Goal: Task Accomplishment & Management: Complete application form

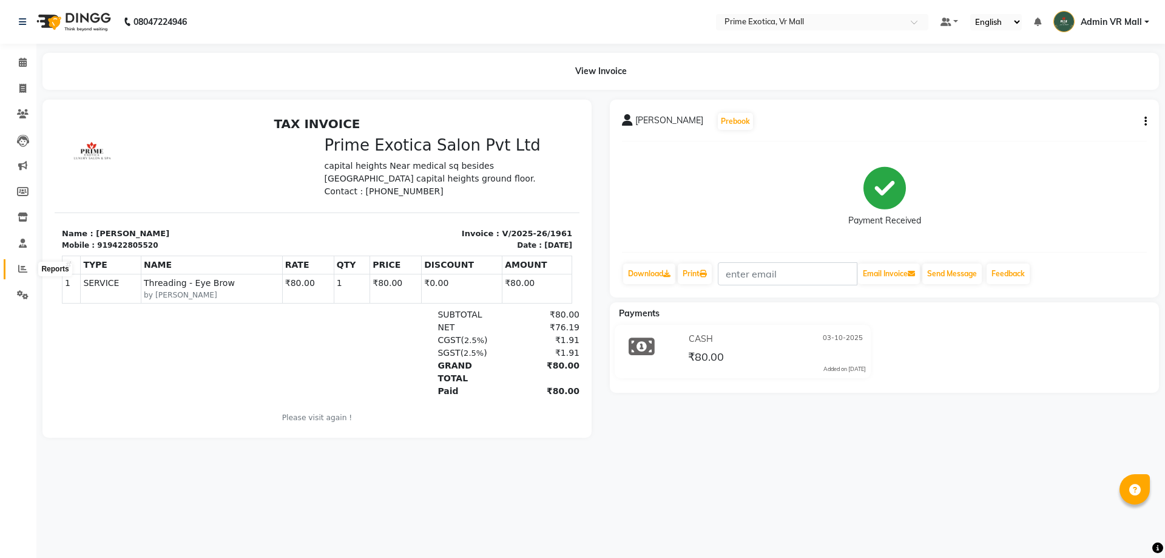
click at [25, 265] on icon at bounding box center [22, 268] width 9 height 9
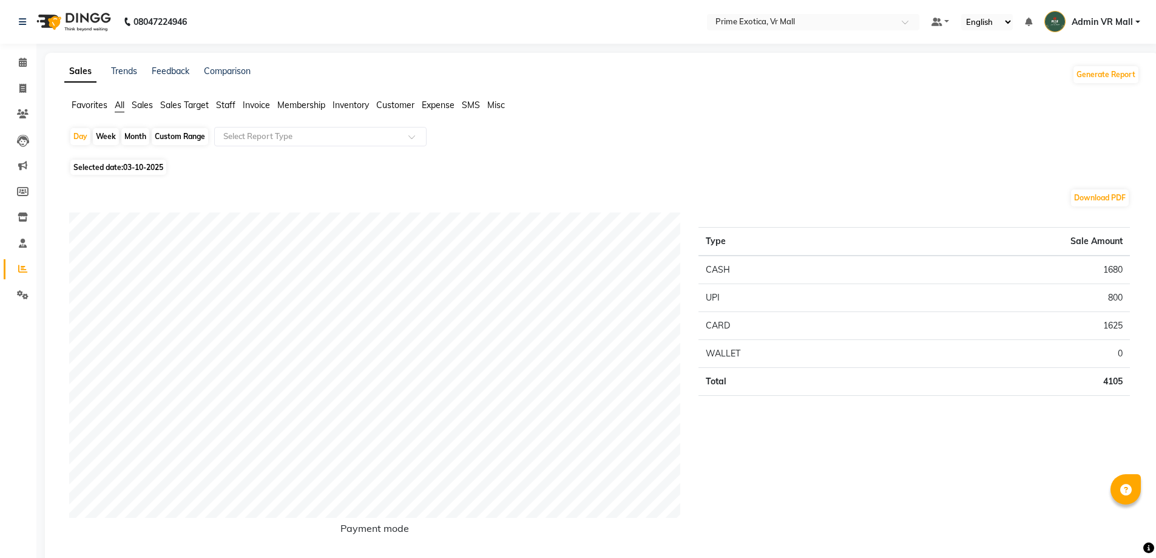
click at [143, 134] on div "Month" at bounding box center [135, 136] width 28 height 17
click at [138, 134] on div "Month" at bounding box center [135, 136] width 28 height 17
select select "10"
select select "2025"
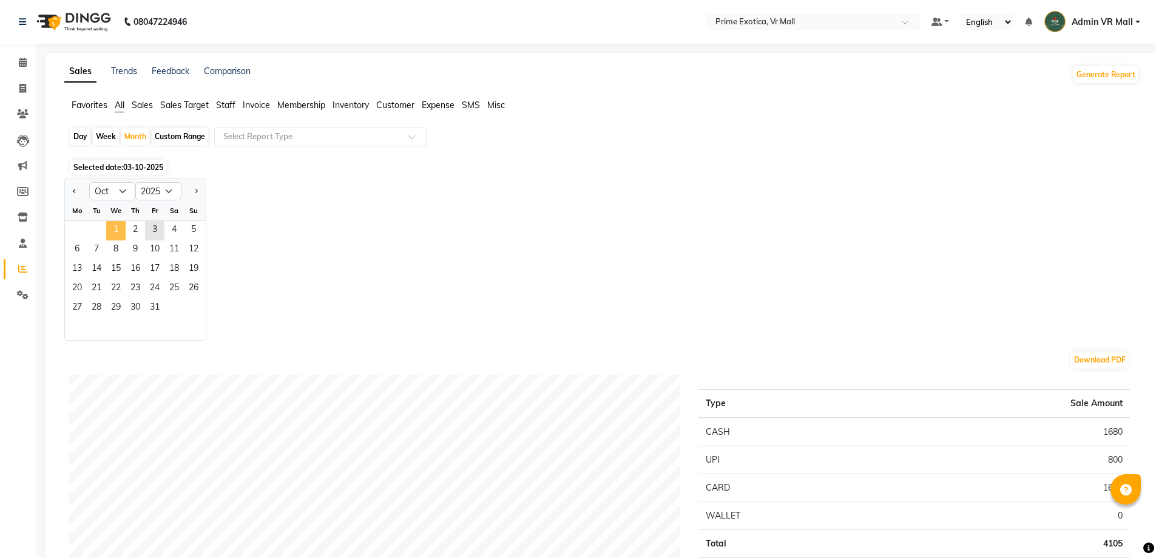
click at [113, 225] on span "1" at bounding box center [115, 230] width 19 height 19
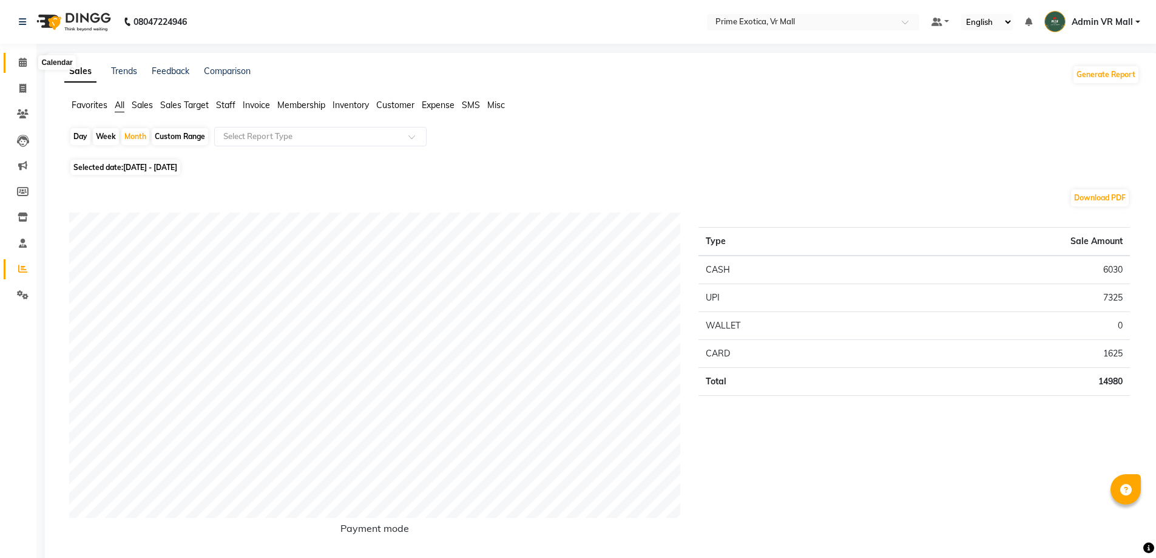
click at [12, 64] on span at bounding box center [22, 63] width 21 height 14
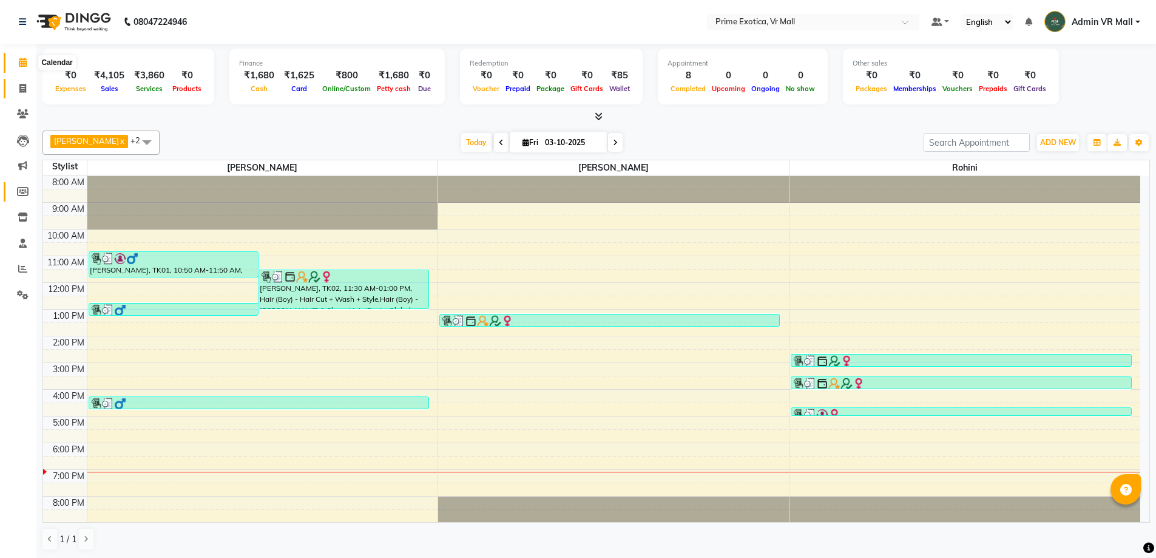
click at [18, 91] on span at bounding box center [22, 89] width 21 height 14
select select "service"
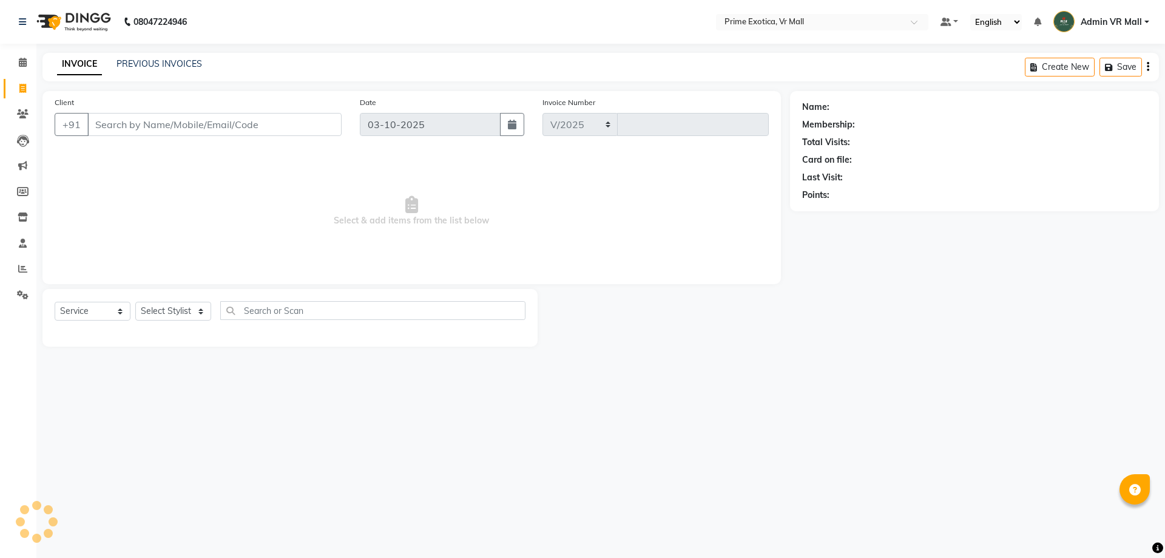
select select "6077"
type input "1962"
click at [171, 313] on select "Select Stylist" at bounding box center [173, 311] width 76 height 19
click at [199, 309] on select "Select Stylist abhijeet Admin VR Mall AKSHAY RAJENDRRA MANKAR ANGELA S JOHN Arc…" at bounding box center [173, 311] width 76 height 19
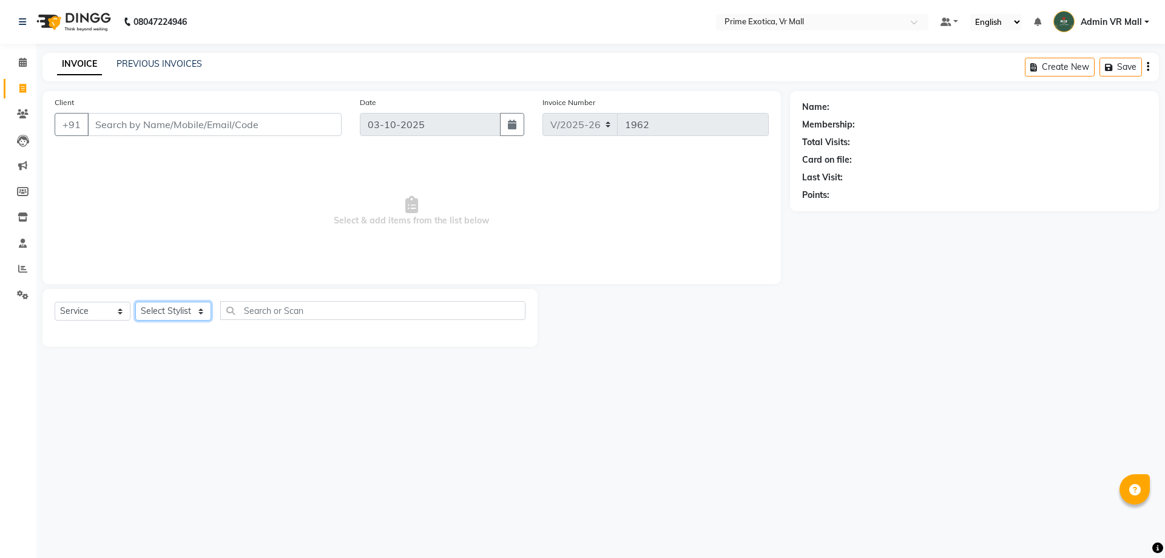
select select "65217"
click at [135, 302] on select "Select Stylist abhijeet Admin VR Mall AKSHAY RAJENDRRA MANKAR ANGELA S JOHN Arc…" at bounding box center [173, 311] width 76 height 19
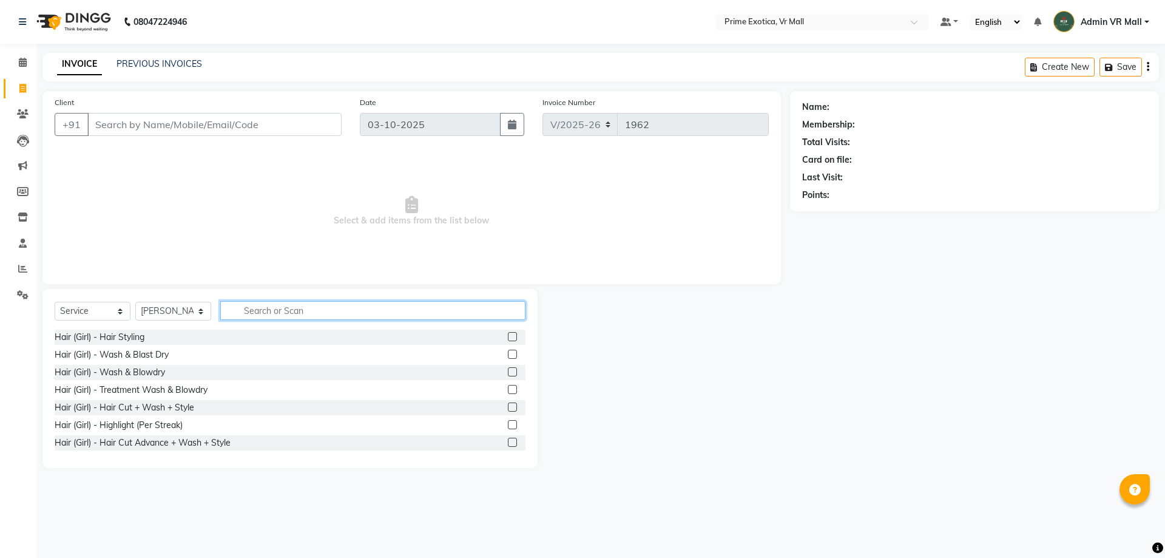
click at [265, 305] on input "text" at bounding box center [372, 310] width 305 height 19
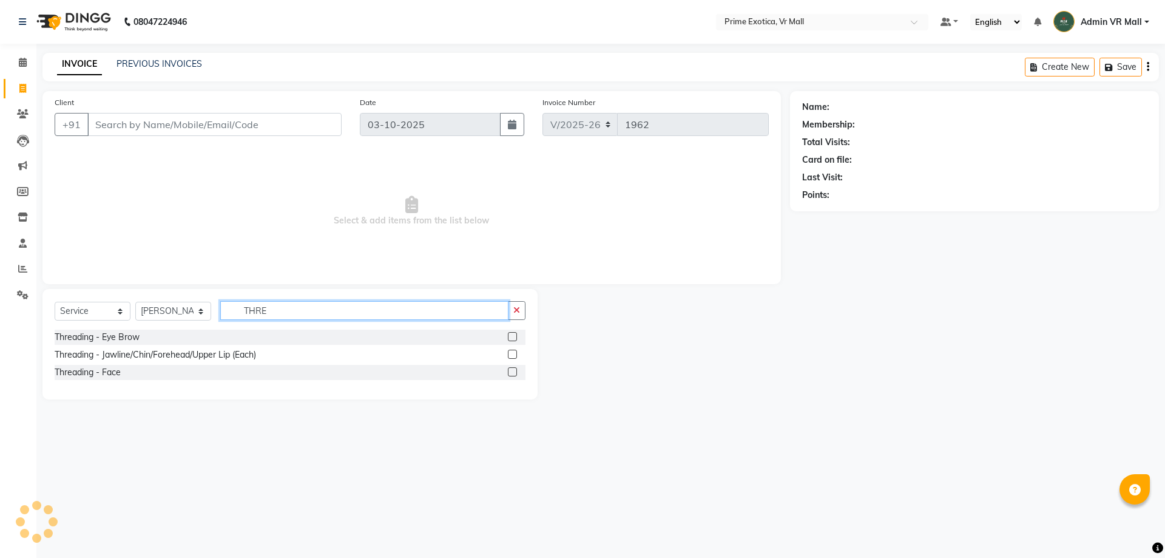
type input "THRE"
click at [512, 337] on label at bounding box center [512, 336] width 9 height 9
click at [512, 337] on input "checkbox" at bounding box center [512, 337] width 8 height 8
click at [512, 337] on label at bounding box center [512, 336] width 9 height 9
click at [512, 337] on input "checkbox" at bounding box center [512, 337] width 8 height 8
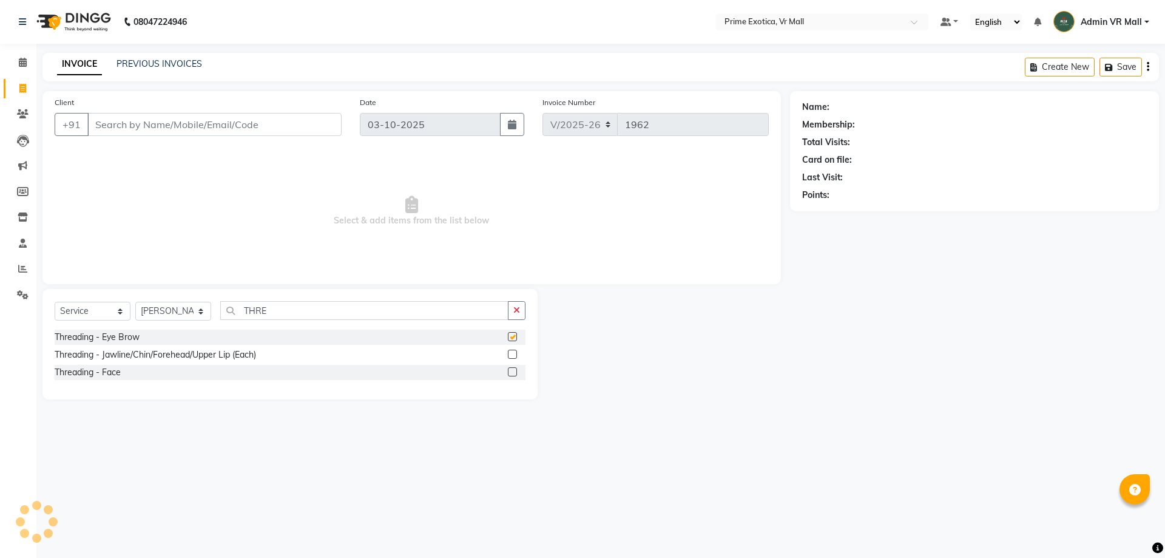
checkbox input "false"
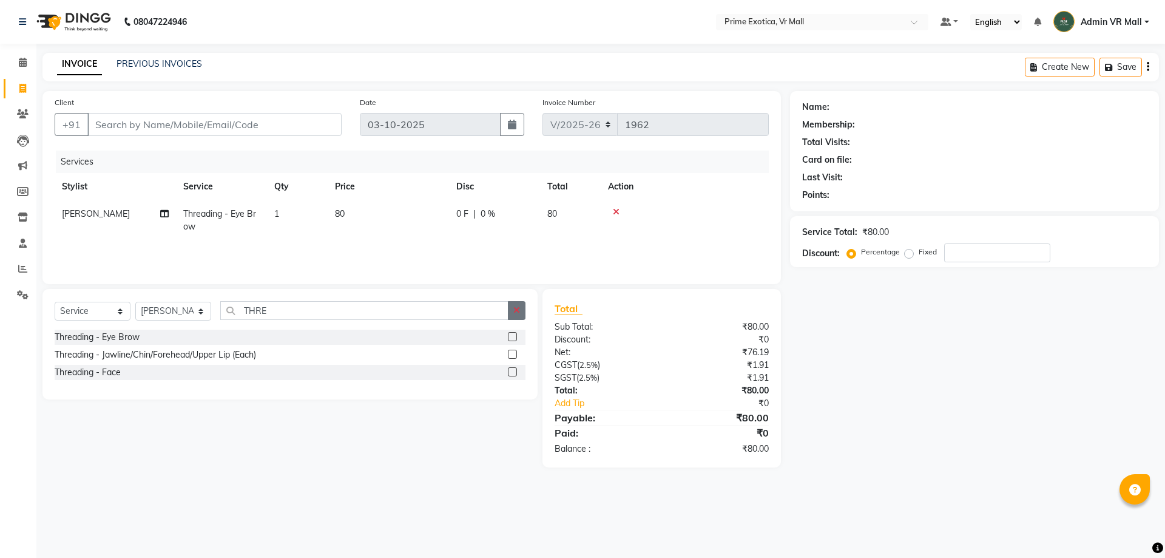
click at [515, 353] on label at bounding box center [512, 354] width 9 height 9
click at [515, 353] on input "checkbox" at bounding box center [512, 355] width 8 height 8
checkbox input "true"
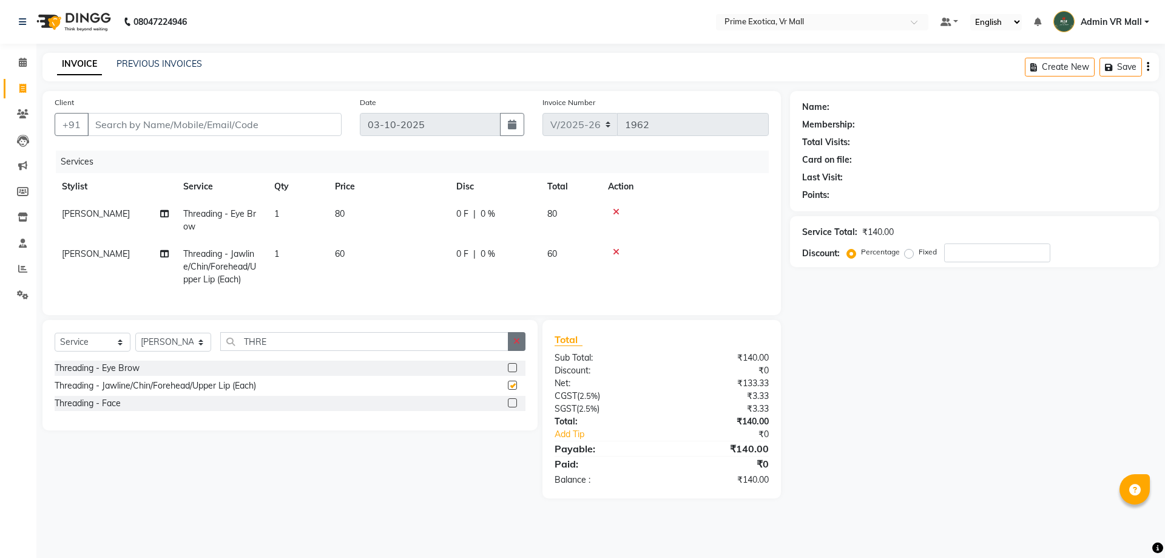
click at [515, 345] on icon "button" at bounding box center [516, 341] width 7 height 8
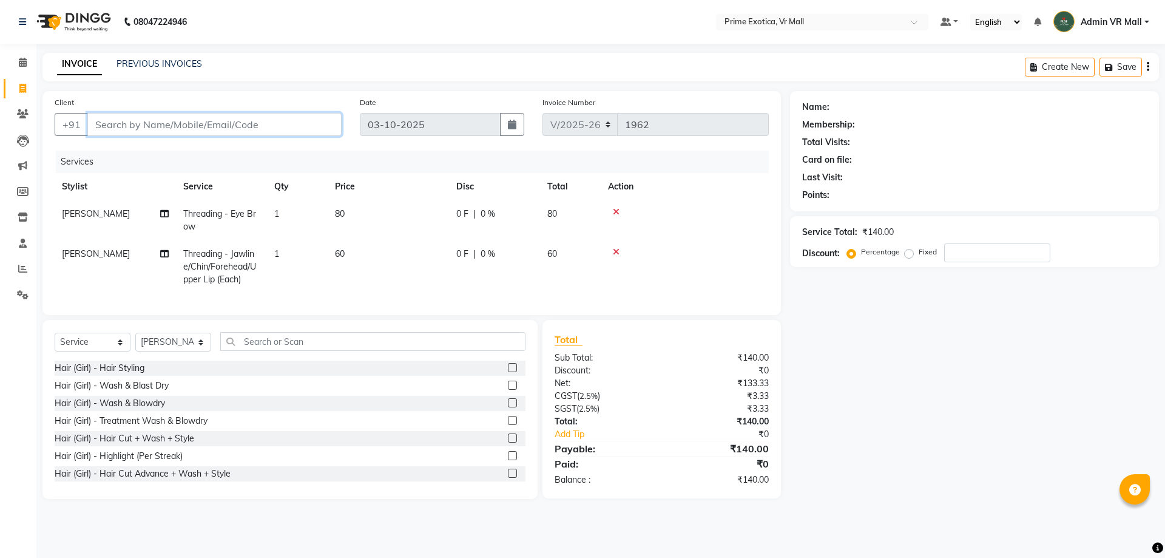
click at [172, 121] on input "Client" at bounding box center [214, 124] width 254 height 23
click at [131, 135] on input "Client" at bounding box center [214, 124] width 254 height 23
type input "8"
type input "0"
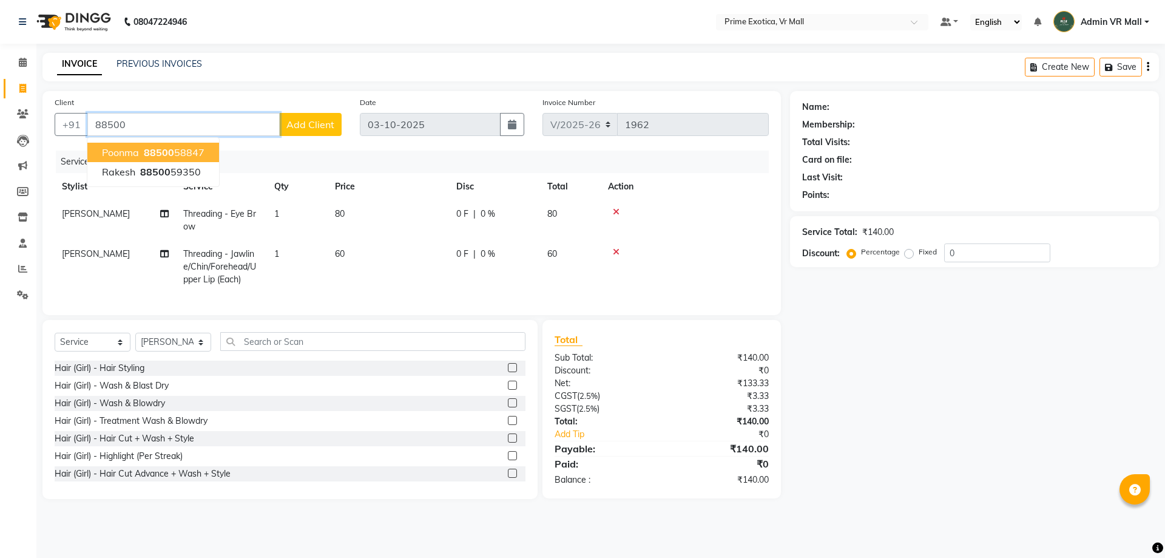
click at [147, 149] on span "88500" at bounding box center [159, 152] width 30 height 12
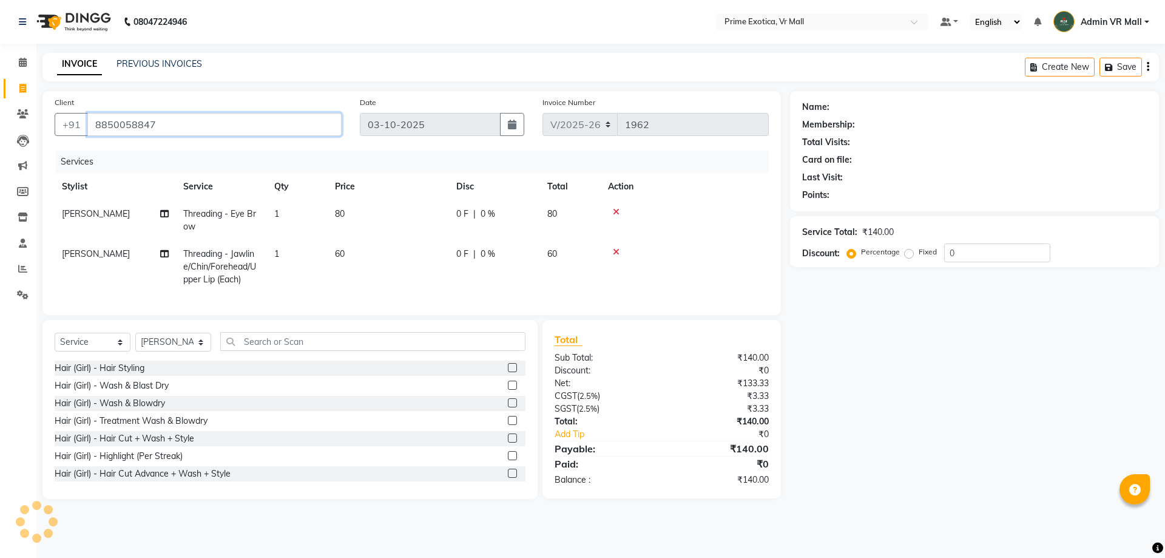
type input "8850058847"
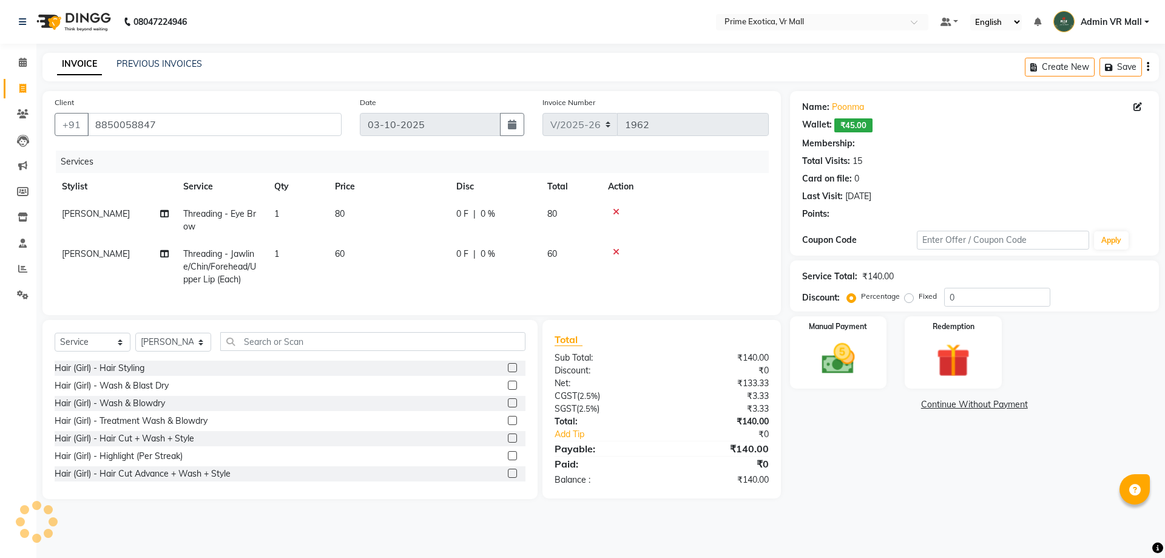
select select "1: Object"
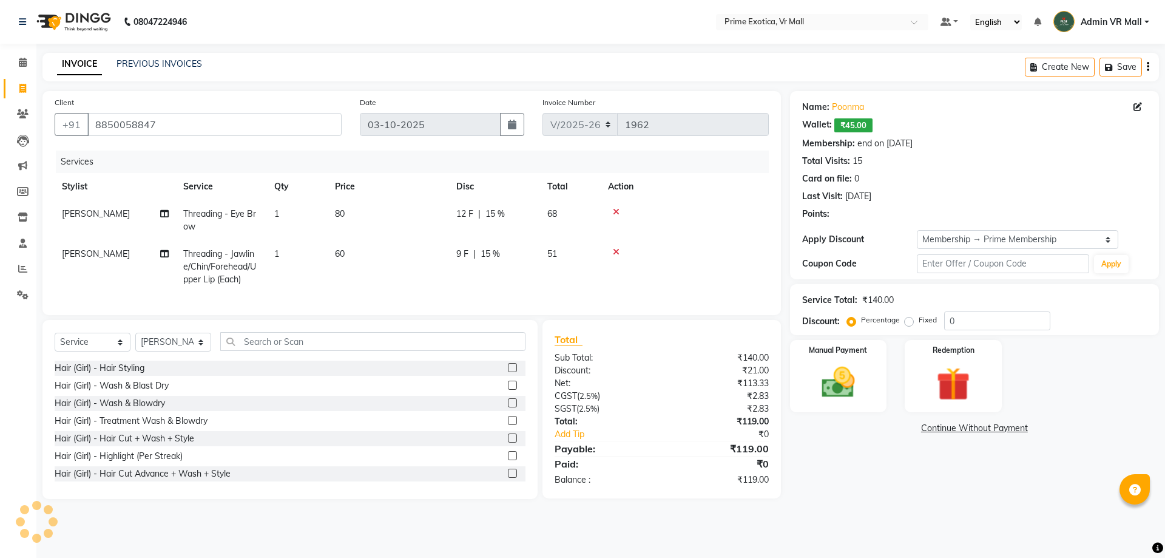
type input "15"
click at [931, 385] on img at bounding box center [953, 383] width 56 height 43
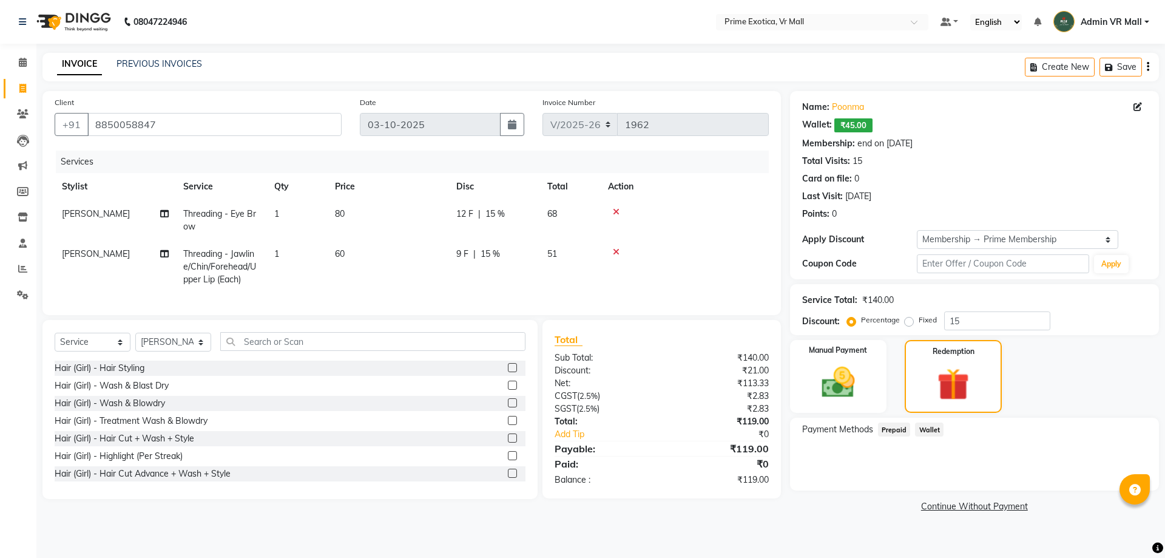
click at [927, 428] on span "Wallet" at bounding box center [929, 429] width 29 height 14
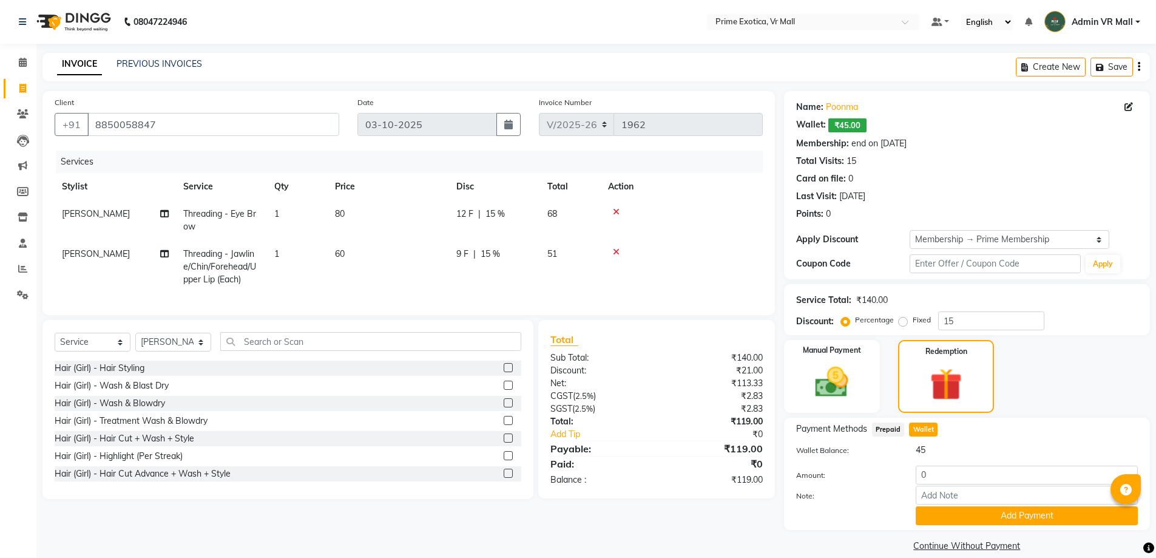
click at [941, 457] on div "Wallet Balance: 45" at bounding box center [967, 452] width 360 height 17
click at [946, 473] on input "0" at bounding box center [1027, 474] width 222 height 19
type input "45"
click at [1012, 518] on button "Add Payment" at bounding box center [1027, 515] width 222 height 19
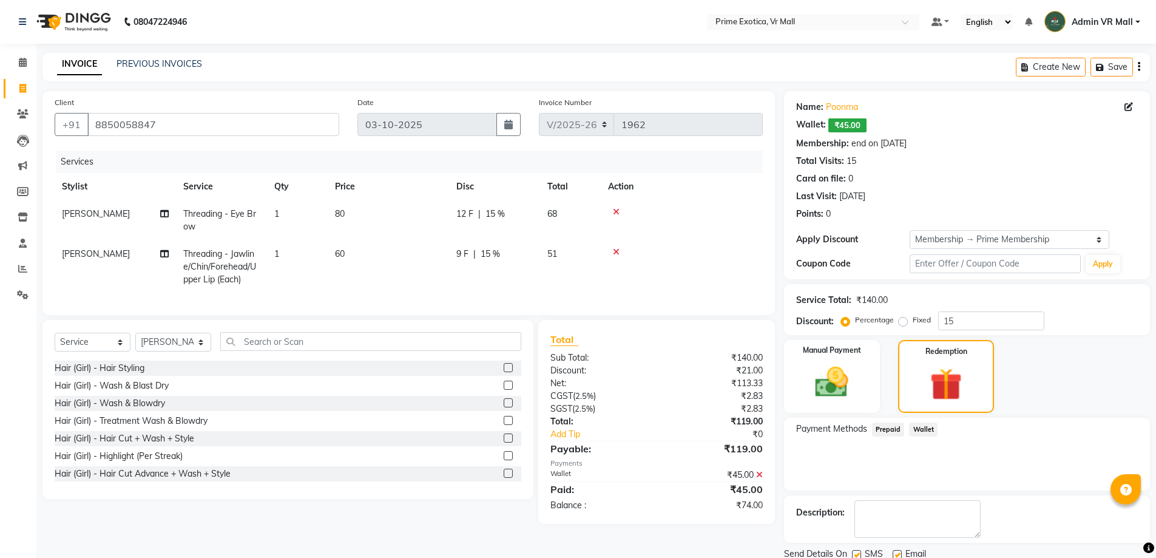
click at [777, 357] on div "Manual Payment Redemption" at bounding box center [967, 376] width 384 height 73
click at [853, 399] on img at bounding box center [832, 381] width 56 height 39
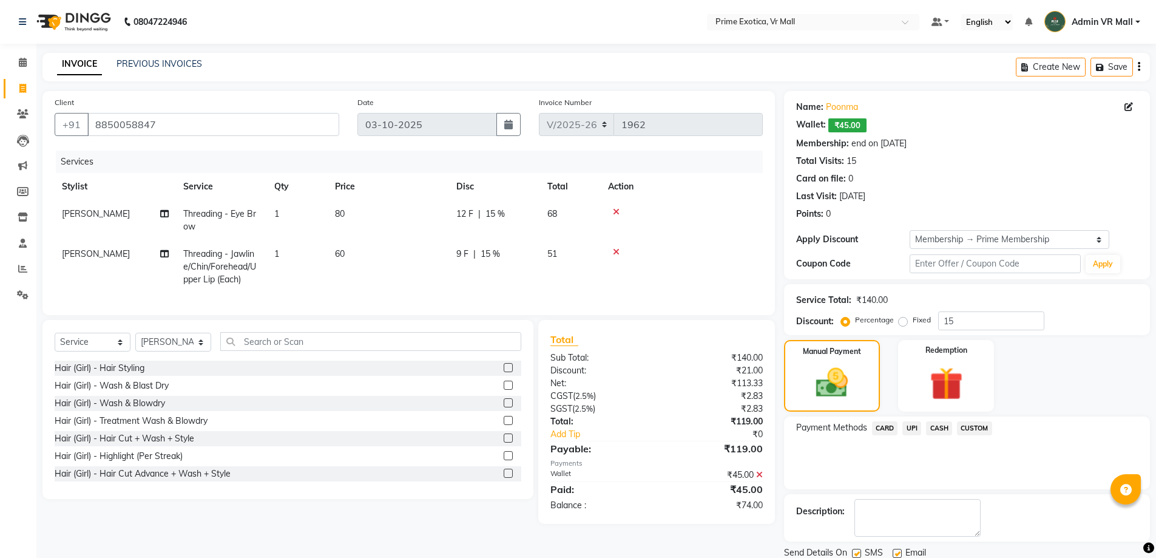
click at [927, 424] on div "CASH" at bounding box center [936, 429] width 31 height 16
click at [915, 428] on span "UPI" at bounding box center [911, 428] width 19 height 14
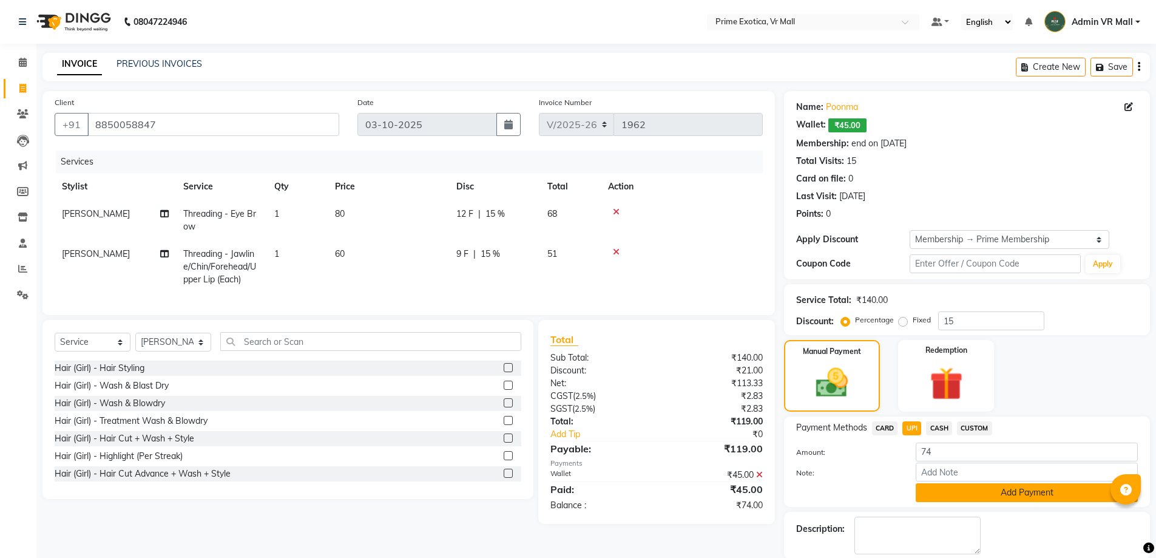
click at [986, 497] on button "Add Payment" at bounding box center [1027, 492] width 222 height 19
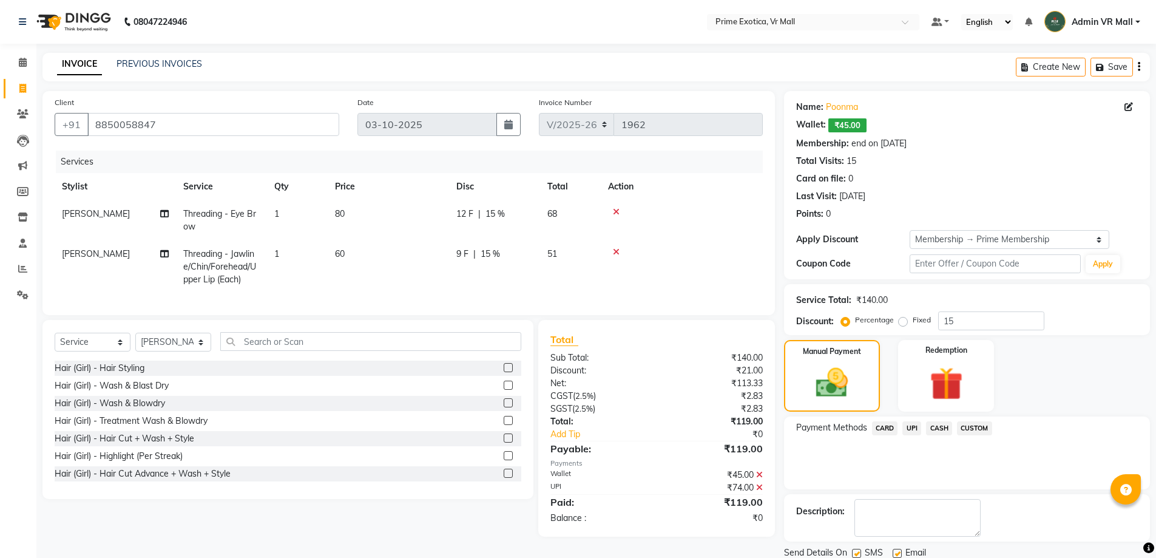
scroll to position [43, 0]
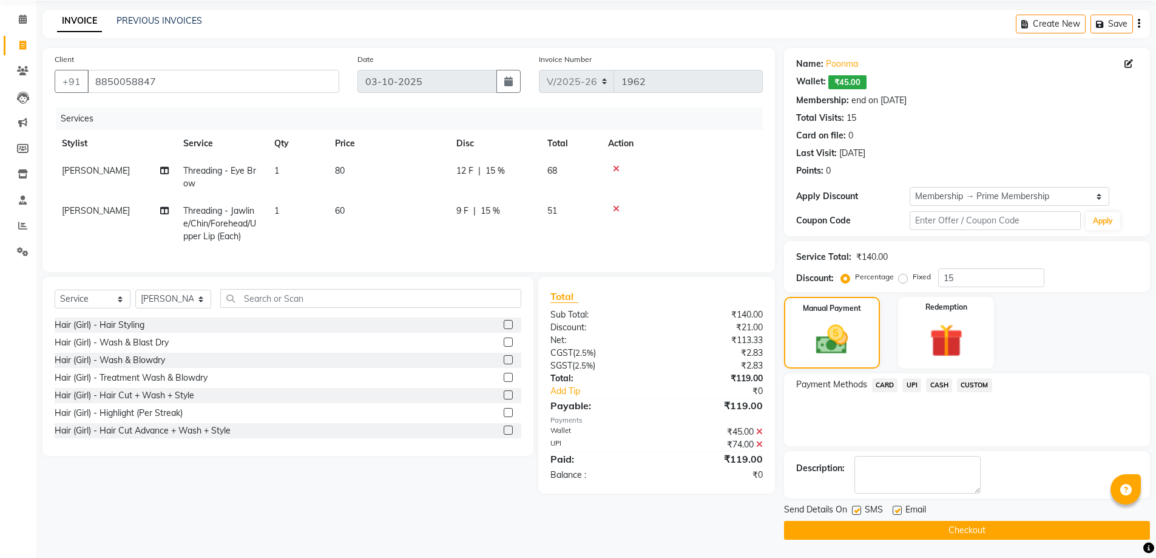
click at [868, 533] on button "Checkout" at bounding box center [967, 530] width 366 height 19
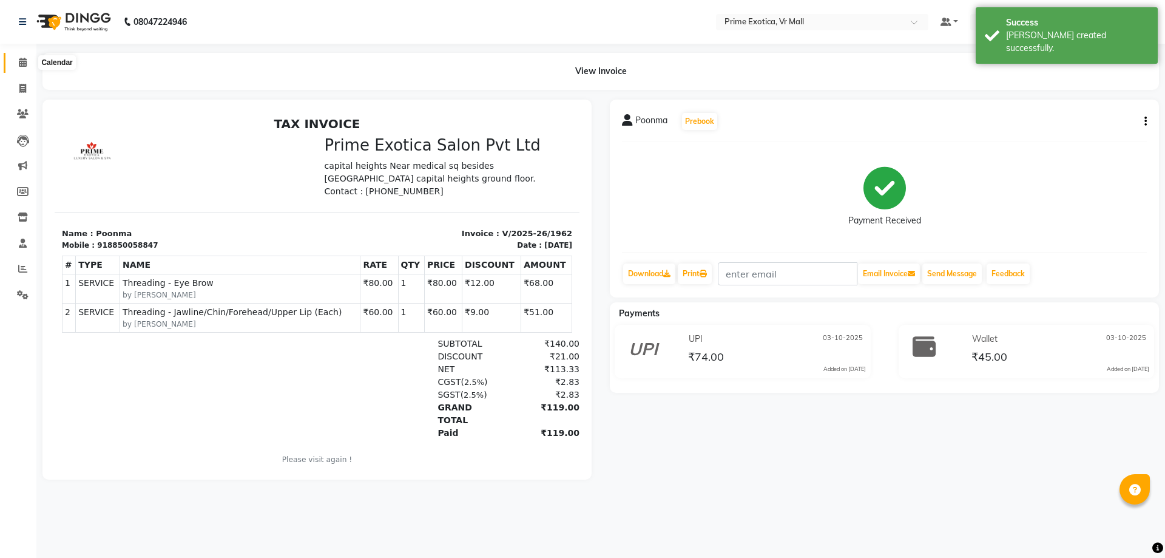
click at [26, 63] on icon at bounding box center [23, 62] width 8 height 9
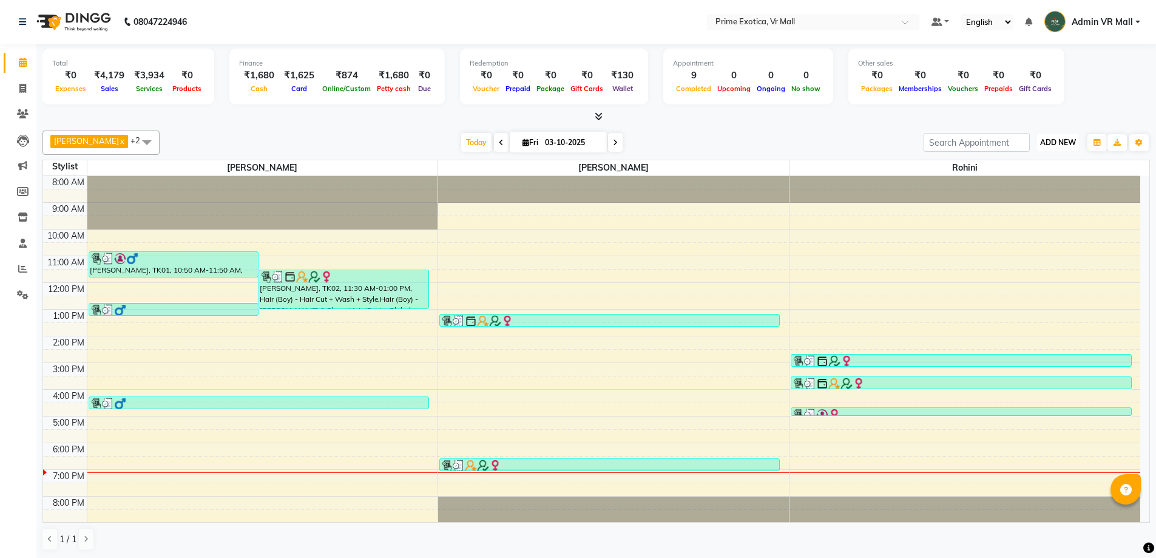
click at [1065, 141] on span "ADD NEW" at bounding box center [1058, 142] width 36 height 9
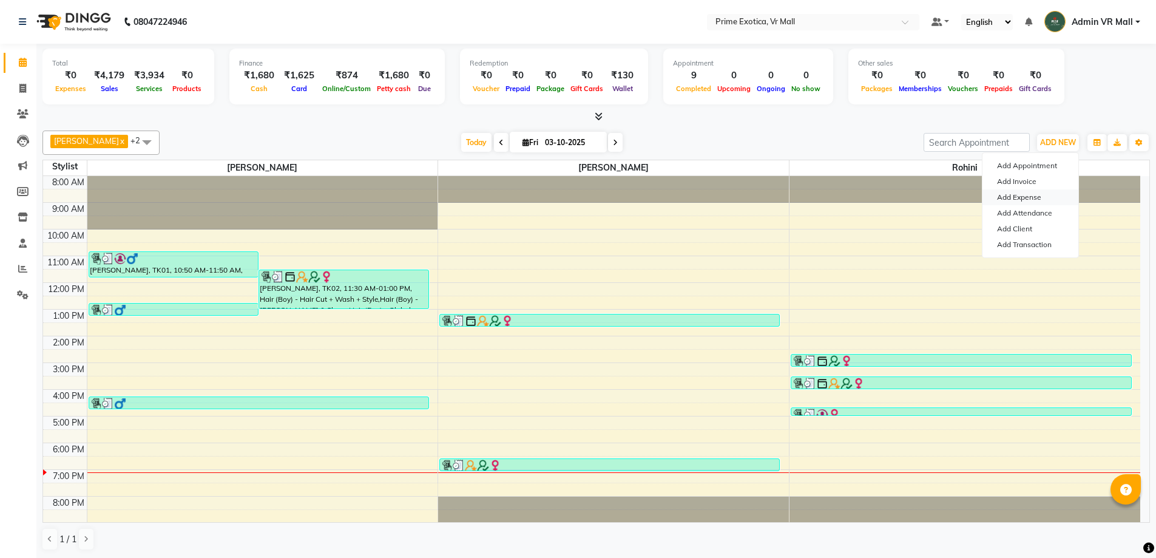
click at [1015, 194] on link "Add Expense" at bounding box center [1030, 197] width 96 height 16
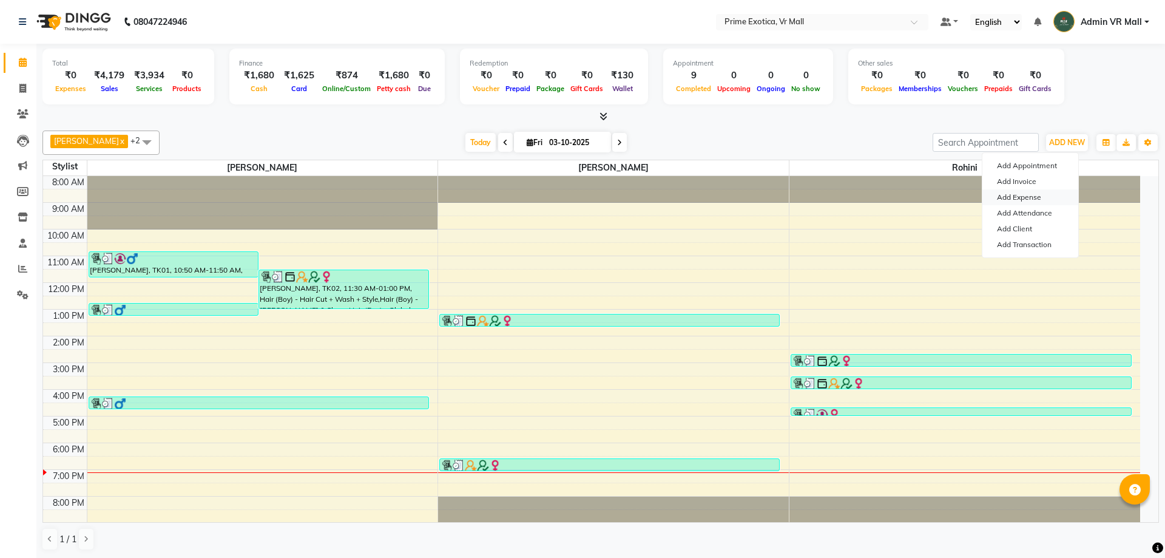
select select "5064"
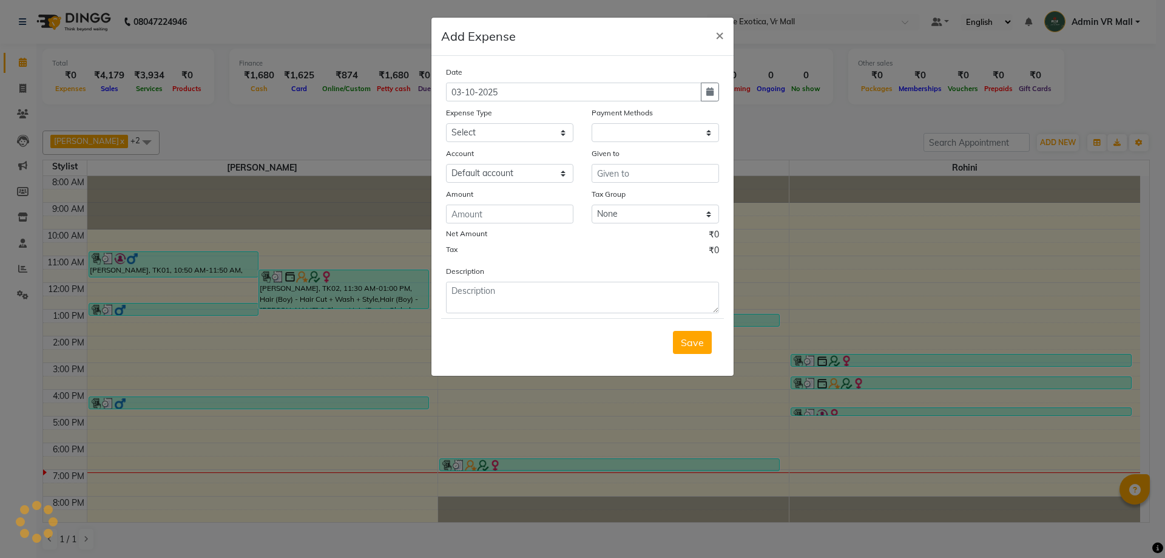
select select "1"
select select "5063"
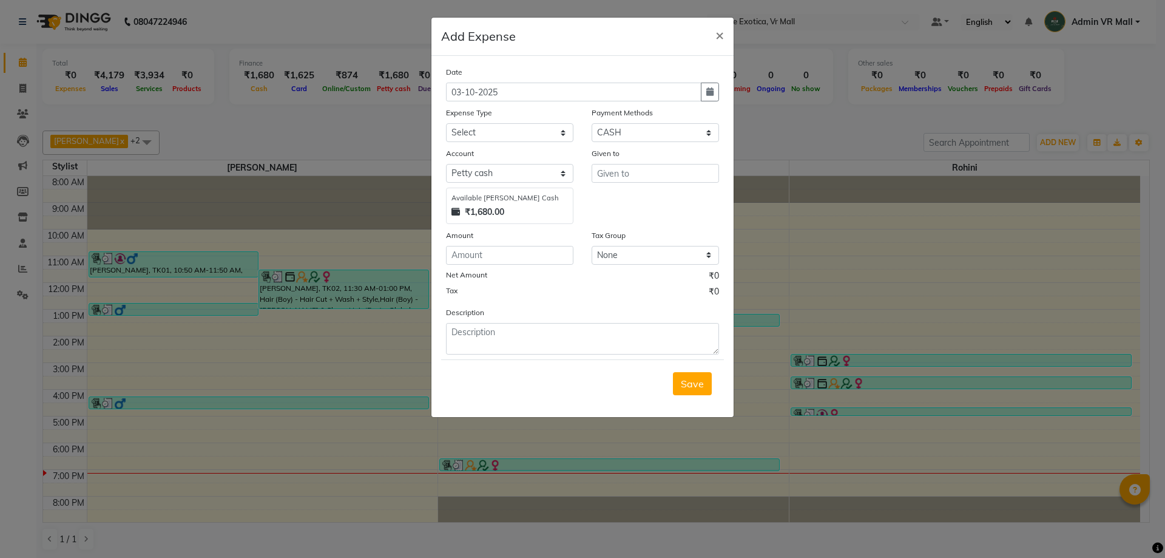
click at [535, 120] on div "Expense Type" at bounding box center [509, 114] width 127 height 17
click at [536, 127] on select "Select ABC Advance Salary Bank charges Car maintenance Cash transfer to bank Ca…" at bounding box center [509, 132] width 127 height 19
select select "11912"
click at [446, 123] on select "Select ABC Advance Salary Bank charges Car maintenance Cash transfer to bank Ca…" at bounding box center [509, 132] width 127 height 19
click at [685, 169] on input "text" at bounding box center [655, 173] width 127 height 19
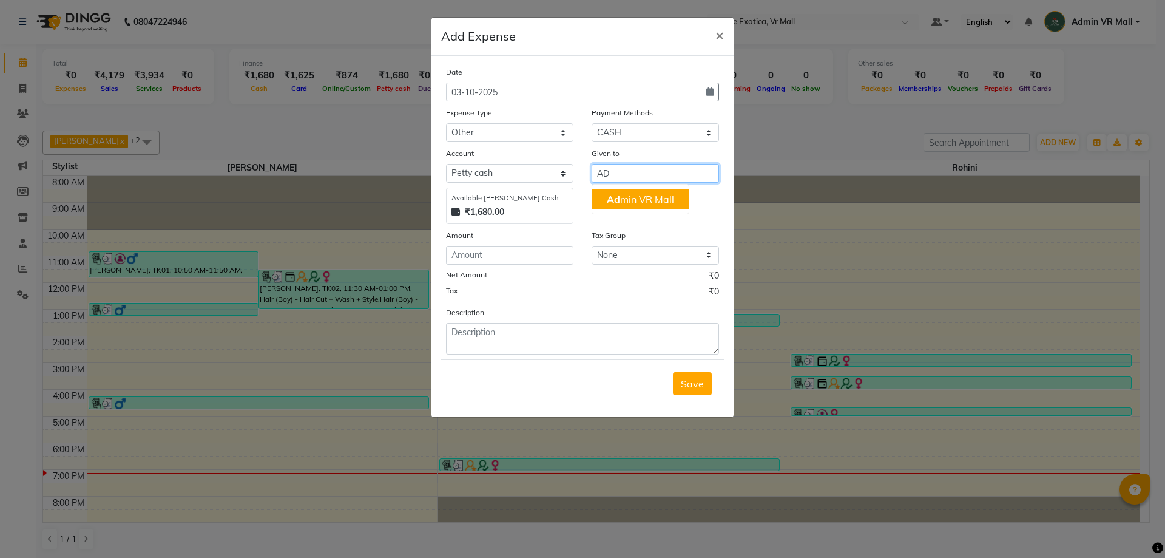
drag, startPoint x: 668, startPoint y: 195, endPoint x: 655, endPoint y: 207, distance: 17.2
click at [668, 194] on ngb-highlight "Ad min VR Mall" at bounding box center [640, 199] width 67 height 12
type input "Admin VR Mall"
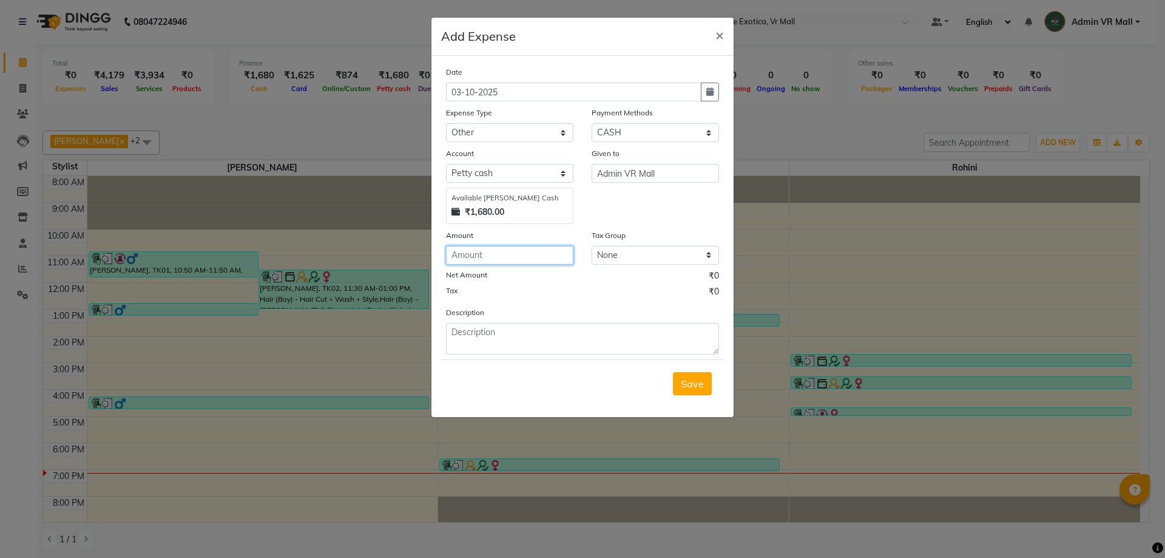
click at [471, 262] on input "number" at bounding box center [509, 255] width 127 height 19
type input "523"
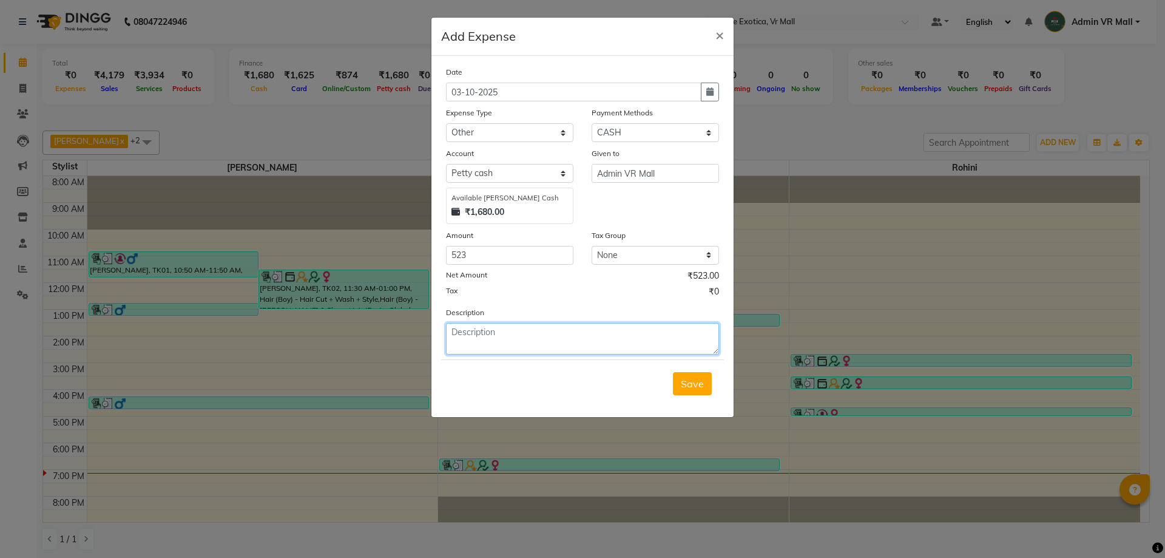
click at [485, 337] on textarea at bounding box center [582, 339] width 273 height 32
type textarea "5"
type textarea "83 PORTER, 440 CLEAR WATER BOTTLES"
click at [685, 382] on span "Save" at bounding box center [692, 383] width 23 height 12
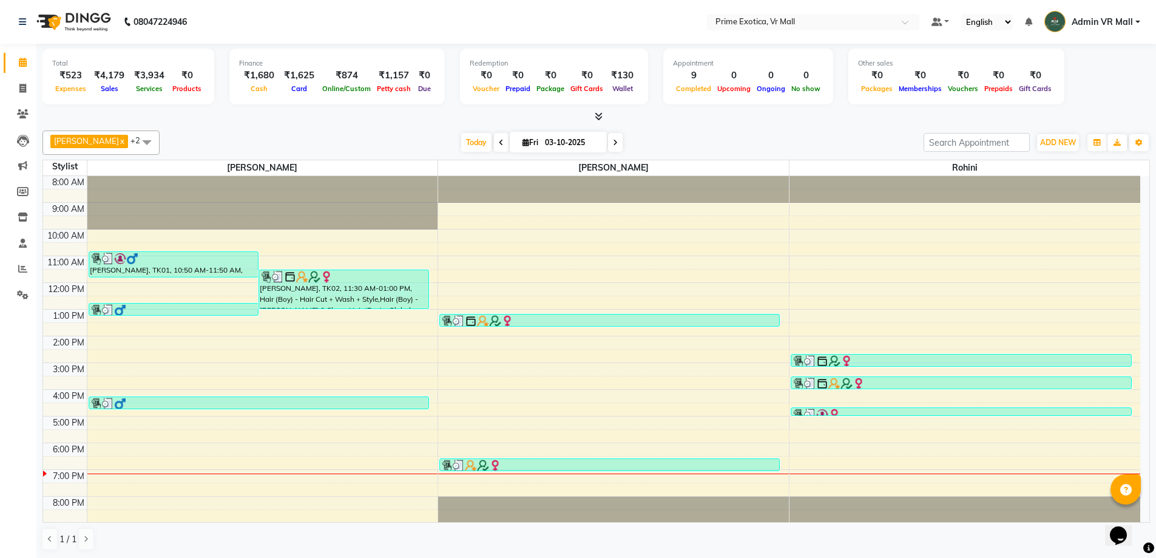
click at [371, 143] on div "Today Fri 03-10-2025" at bounding box center [542, 143] width 752 height 18
click at [17, 97] on li "Invoice" at bounding box center [18, 89] width 36 height 26
click at [22, 94] on span at bounding box center [22, 89] width 21 height 14
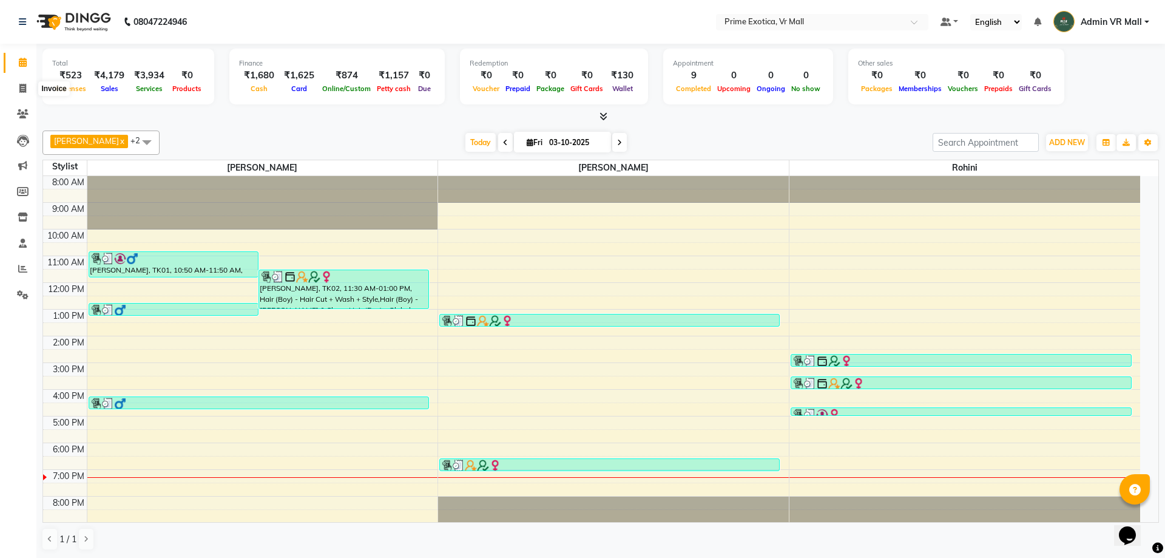
select select "6077"
select select "service"
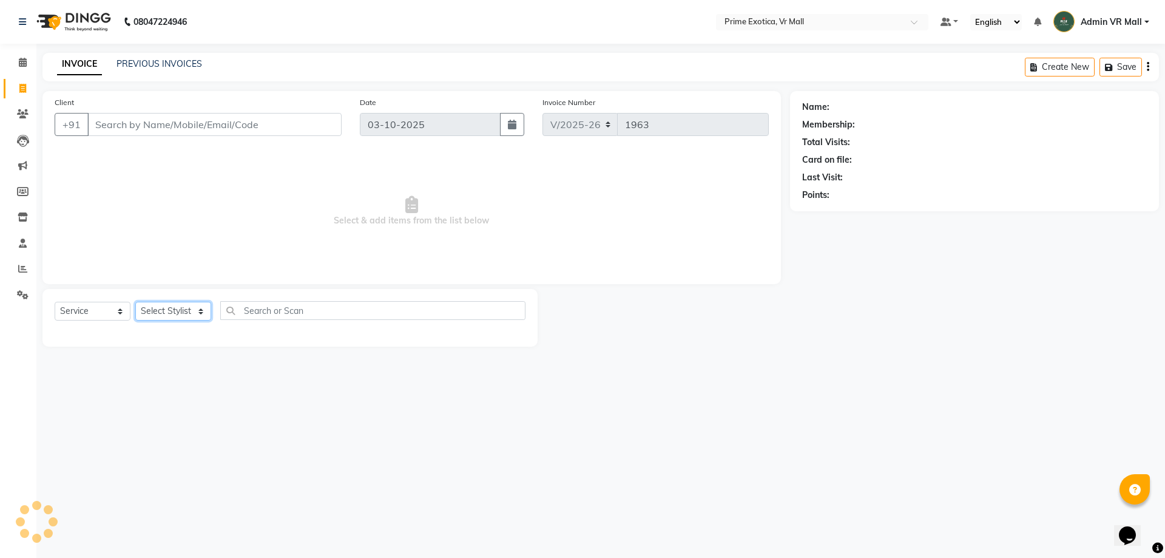
click at [163, 307] on select "Select Stylist abhijeet Admin VR Mall AKSHAY RAJENDRRA MANKAR ANGELA S JOHN Arc…" at bounding box center [173, 311] width 76 height 19
select select "69613"
click at [135, 302] on select "Select Stylist abhijeet Admin VR Mall AKSHAY RAJENDRRA MANKAR ANGELA S JOHN Arc…" at bounding box center [173, 311] width 76 height 19
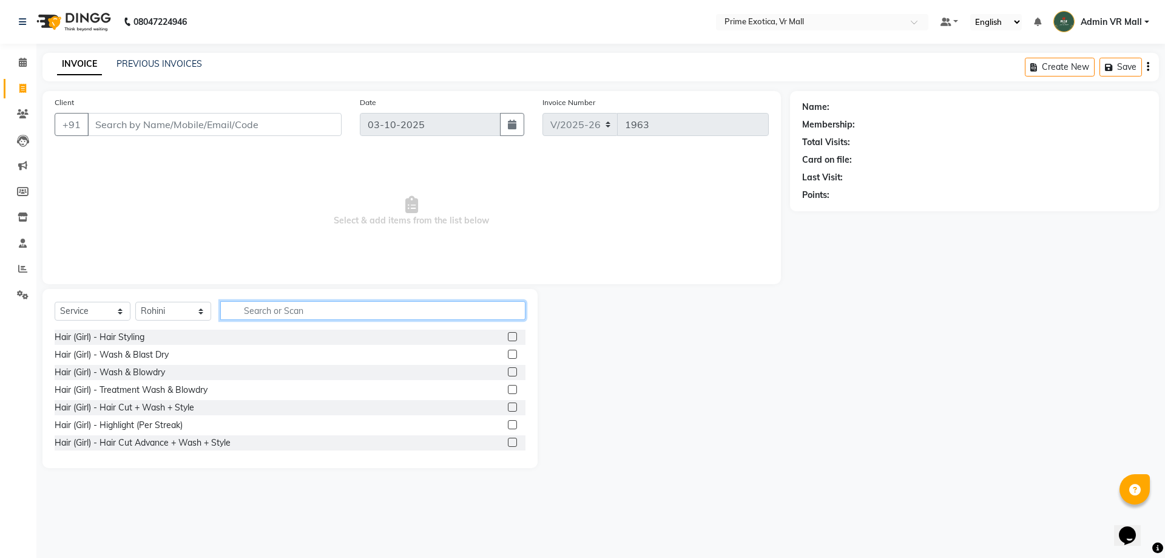
click at [244, 312] on input "text" at bounding box center [372, 310] width 305 height 19
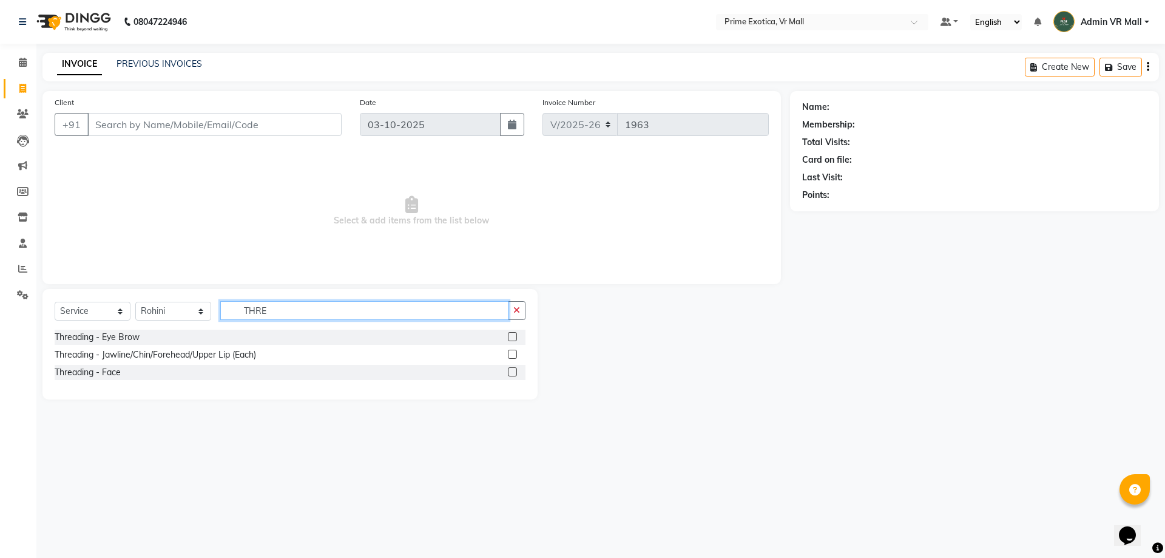
type input "THRE"
click at [518, 340] on div at bounding box center [517, 337] width 18 height 15
click at [513, 338] on label at bounding box center [512, 336] width 9 height 9
click at [513, 338] on input "checkbox" at bounding box center [512, 337] width 8 height 8
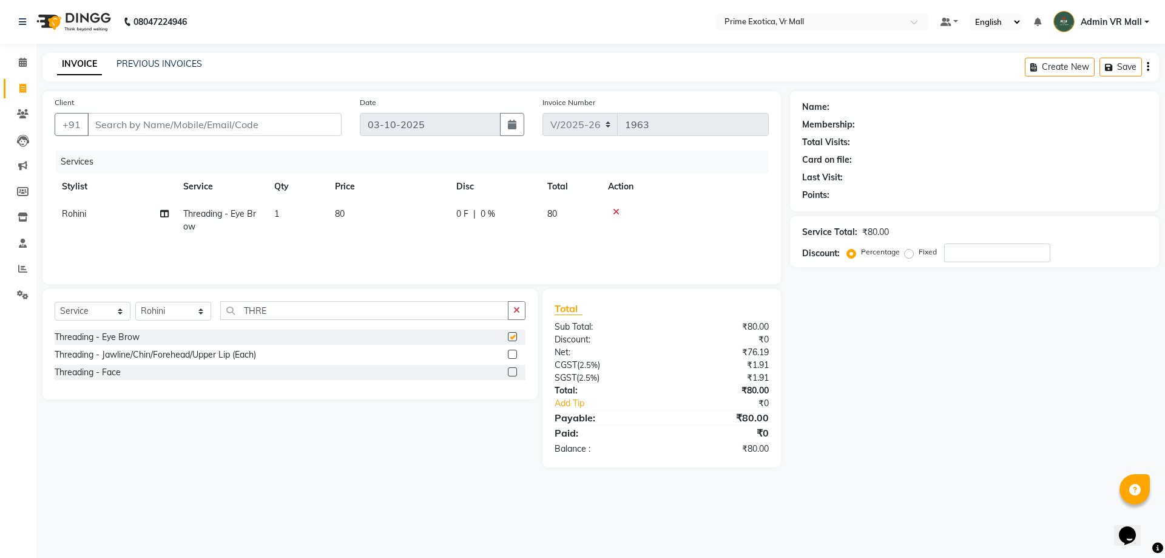
checkbox input "false"
click at [215, 129] on input "Client" at bounding box center [214, 124] width 254 height 23
click at [215, 130] on input "Client" at bounding box center [214, 124] width 254 height 23
type input "9"
type input "0"
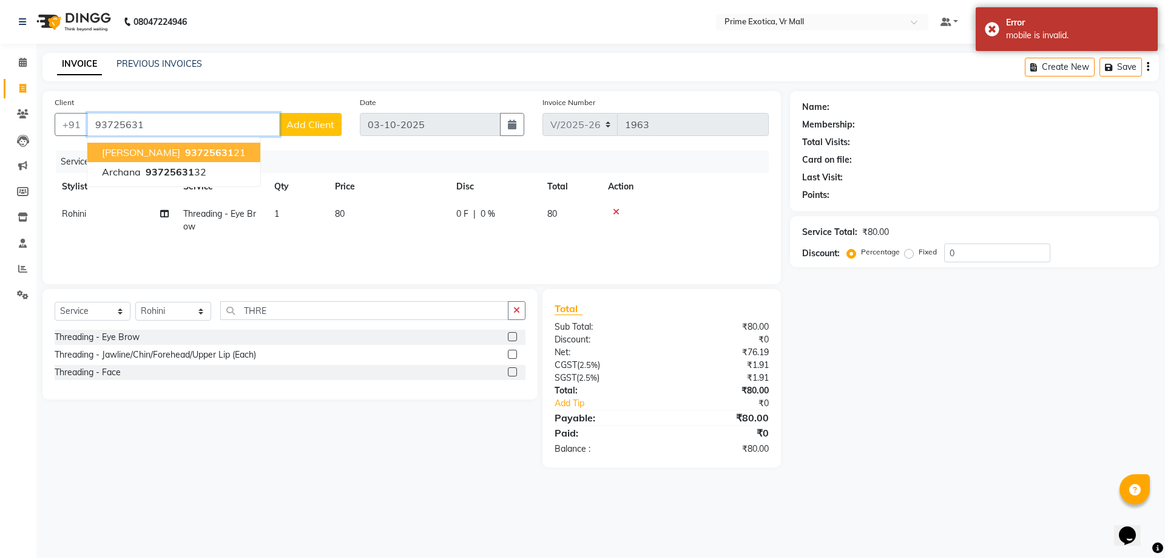
click at [232, 157] on button "archna mishra 93725631 21" at bounding box center [173, 152] width 173 height 19
type input "9372563121"
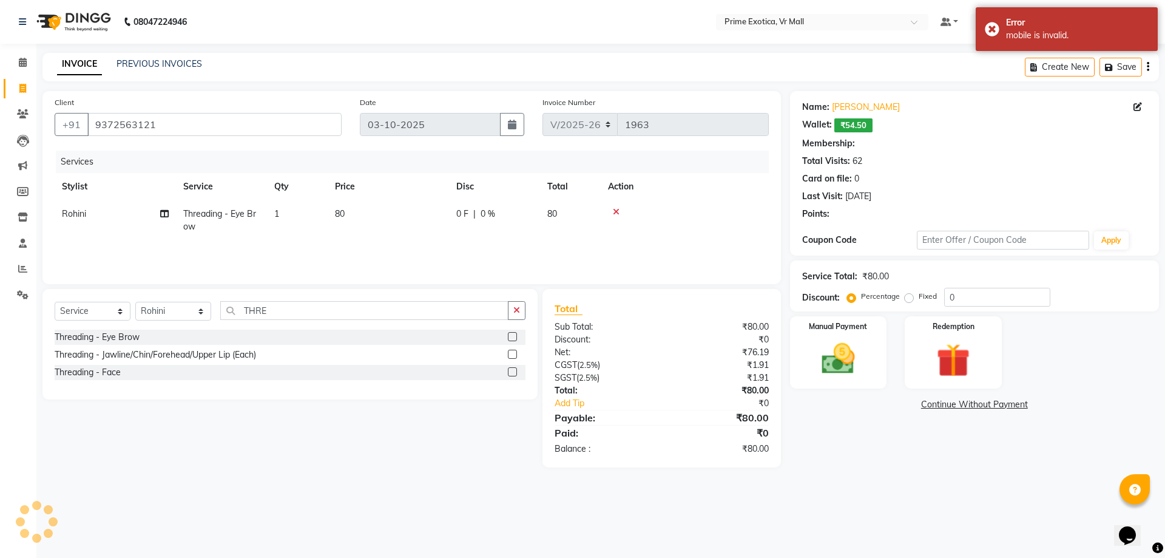
select select "1: Object"
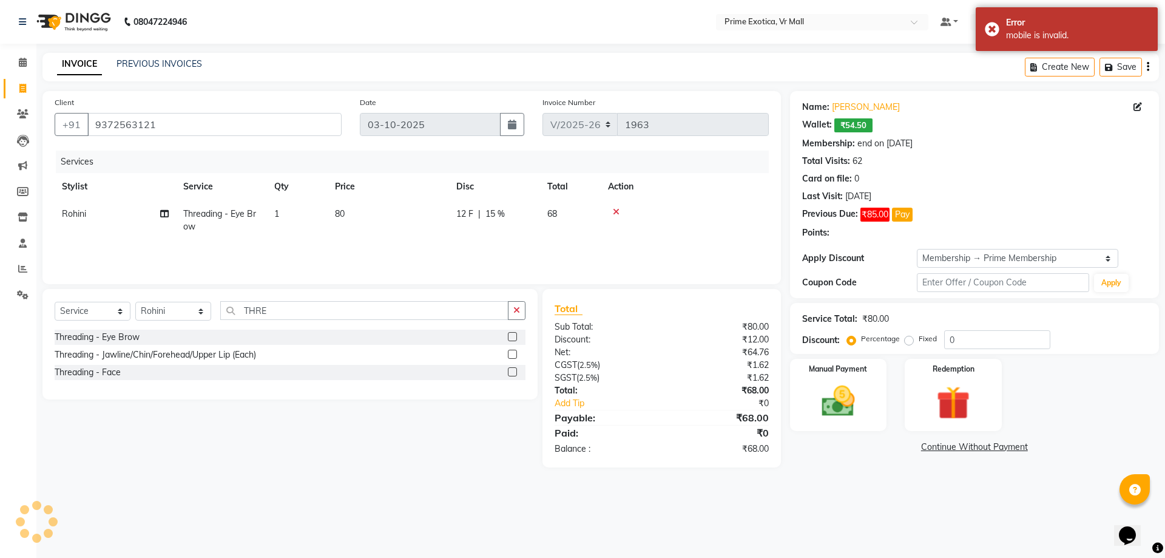
type input "15"
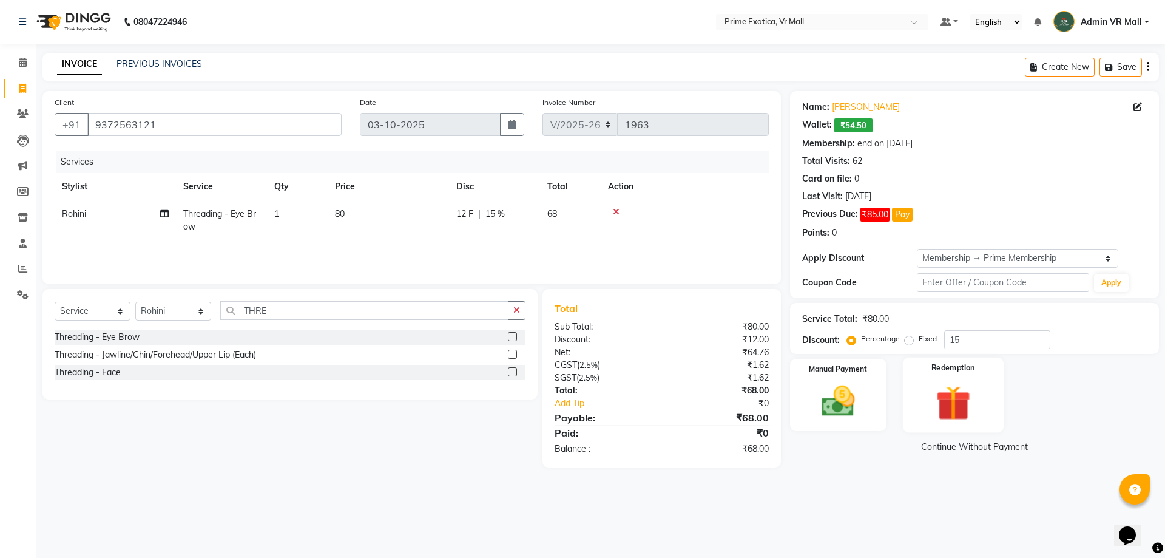
click at [946, 397] on img at bounding box center [953, 402] width 56 height 43
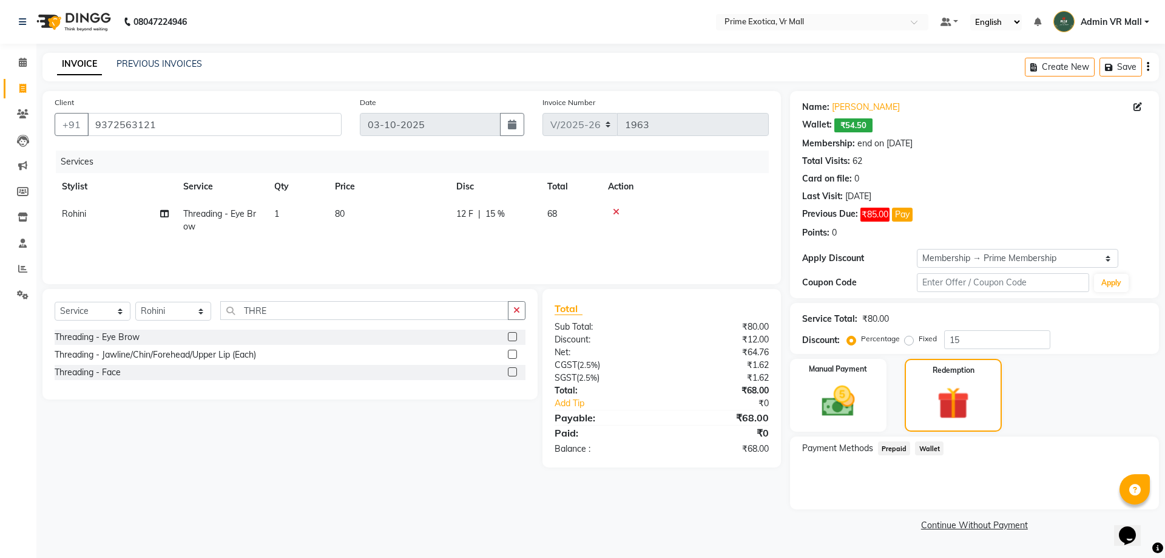
click at [935, 449] on span "Wallet" at bounding box center [929, 448] width 29 height 14
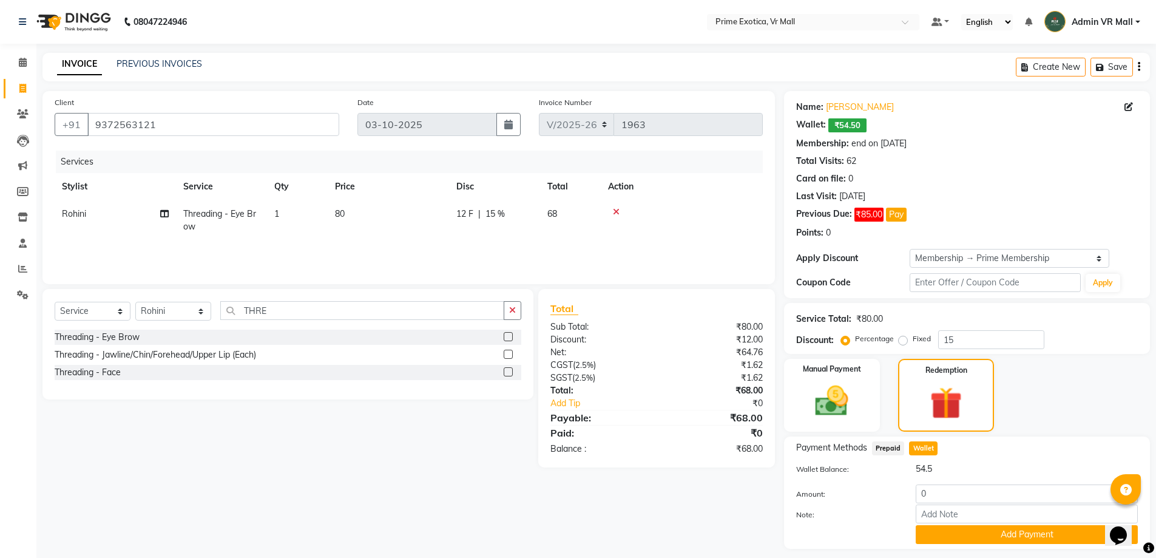
click at [958, 480] on div "Wallet Balance: 54.5 Amount: 0 Note: Add Payment" at bounding box center [967, 502] width 342 height 81
click at [969, 490] on input "0" at bounding box center [1027, 493] width 222 height 19
type input "54.5"
click at [964, 531] on button "Add Payment" at bounding box center [1027, 534] width 222 height 19
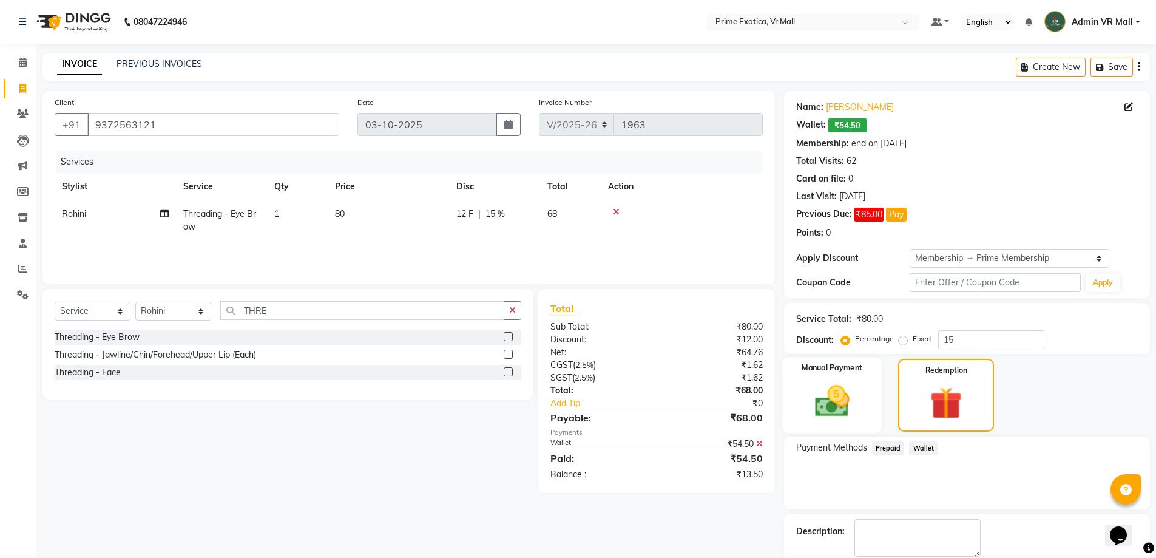
click at [847, 402] on img at bounding box center [832, 400] width 56 height 39
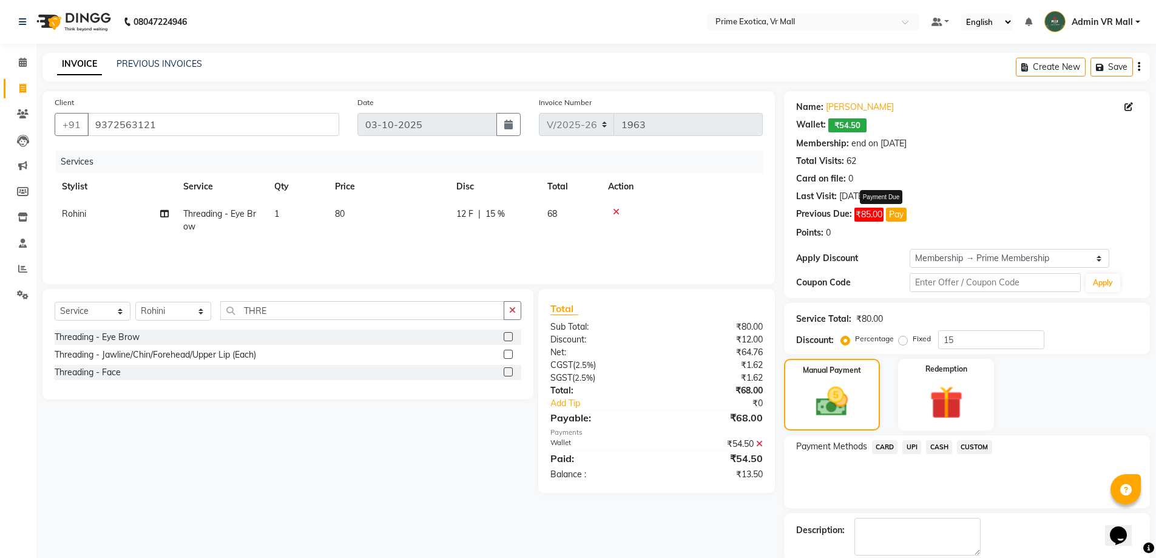
click at [898, 214] on button "Pay" at bounding box center [896, 215] width 21 height 14
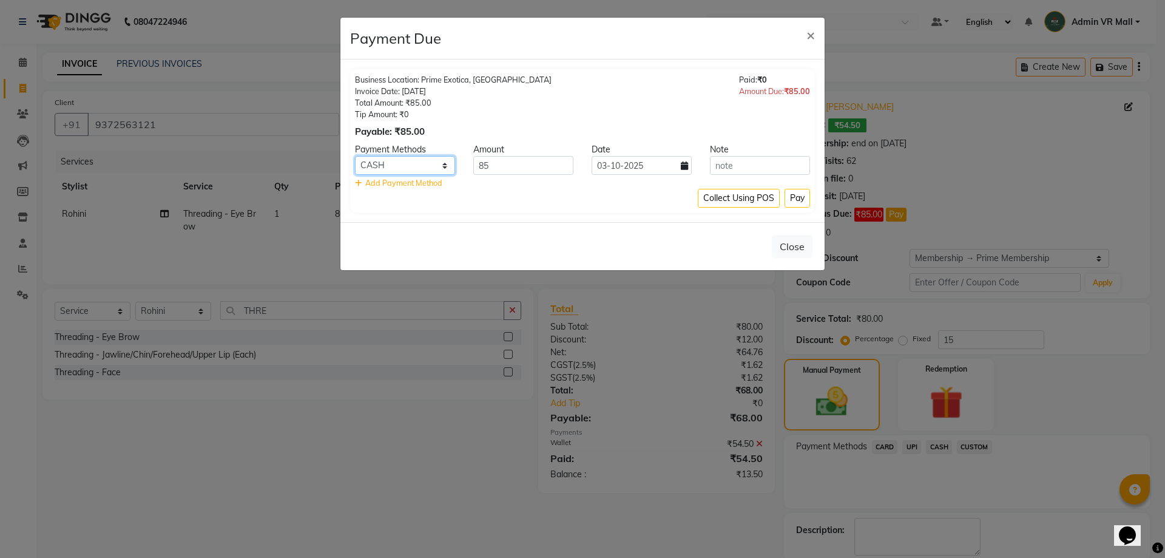
click at [422, 158] on select "CARD UPI CASH CUSTOM" at bounding box center [405, 165] width 100 height 19
select select "8"
click at [355, 156] on select "CARD UPI CASH CUSTOM" at bounding box center [405, 165] width 100 height 19
click at [803, 199] on button "Pay" at bounding box center [797, 198] width 25 height 19
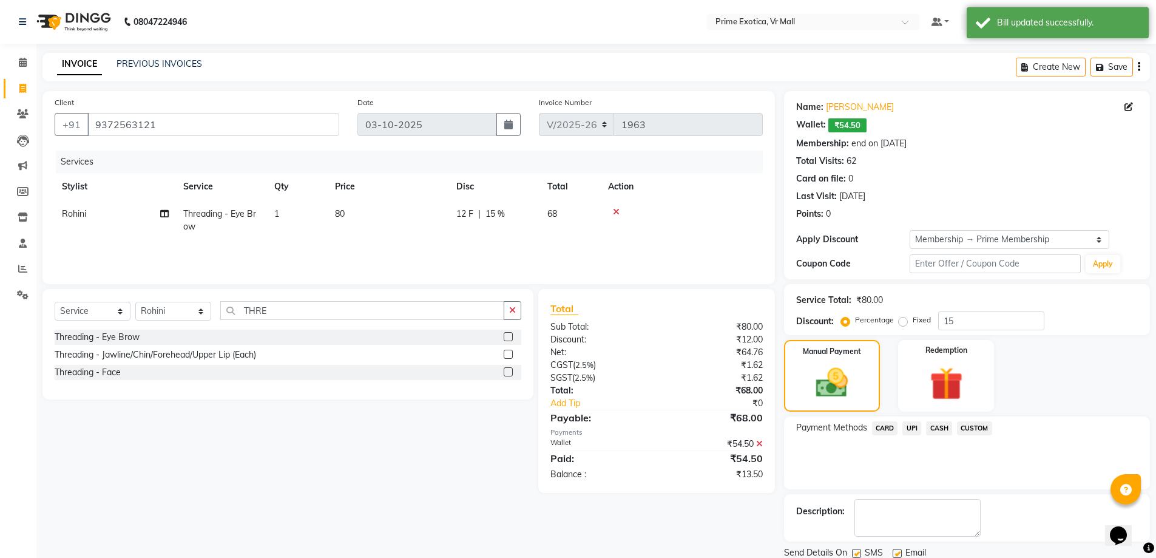
click at [913, 427] on span "UPI" at bounding box center [911, 428] width 19 height 14
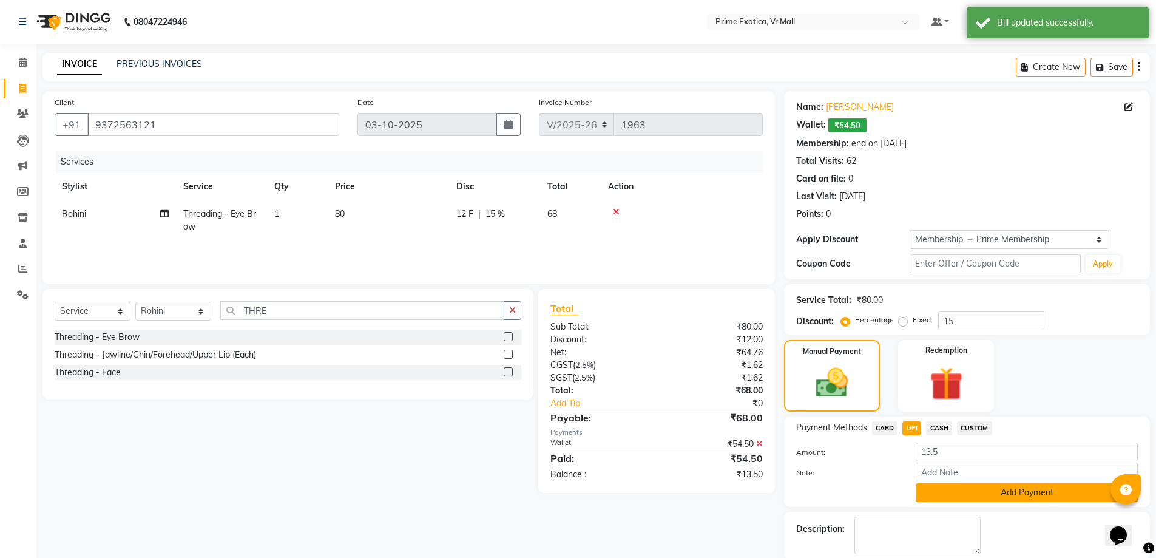
click at [956, 495] on button "Add Payment" at bounding box center [1027, 492] width 222 height 19
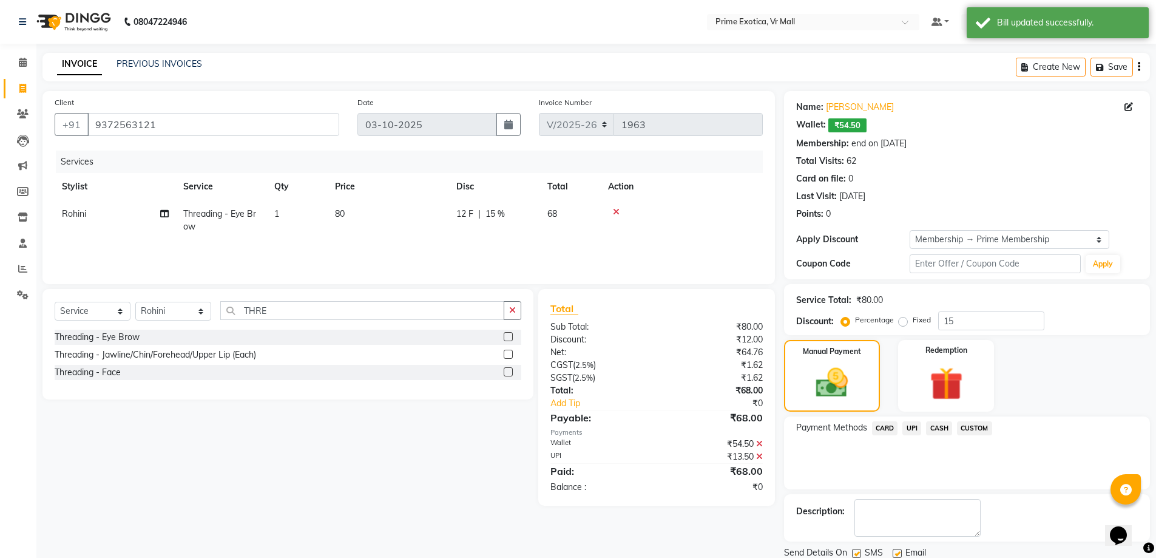
scroll to position [43, 0]
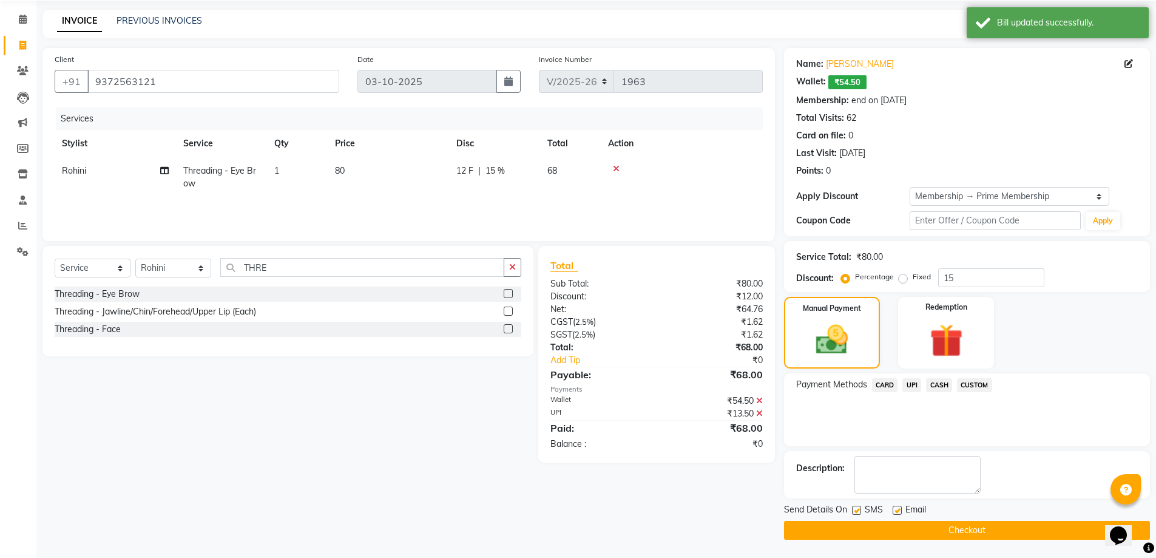
click at [943, 528] on button "Checkout" at bounding box center [967, 530] width 366 height 19
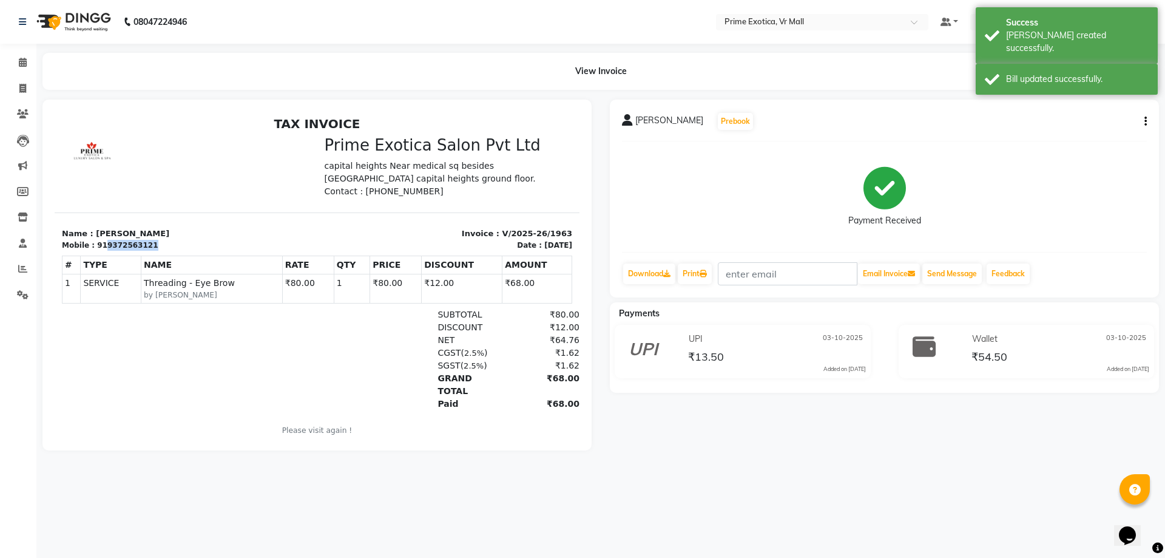
copy div "9372563121"
drag, startPoint x: 101, startPoint y: 246, endPoint x: 155, endPoint y: 243, distance: 53.5
click at [155, 243] on div "Mobile : 919372563121" at bounding box center [186, 245] width 248 height 11
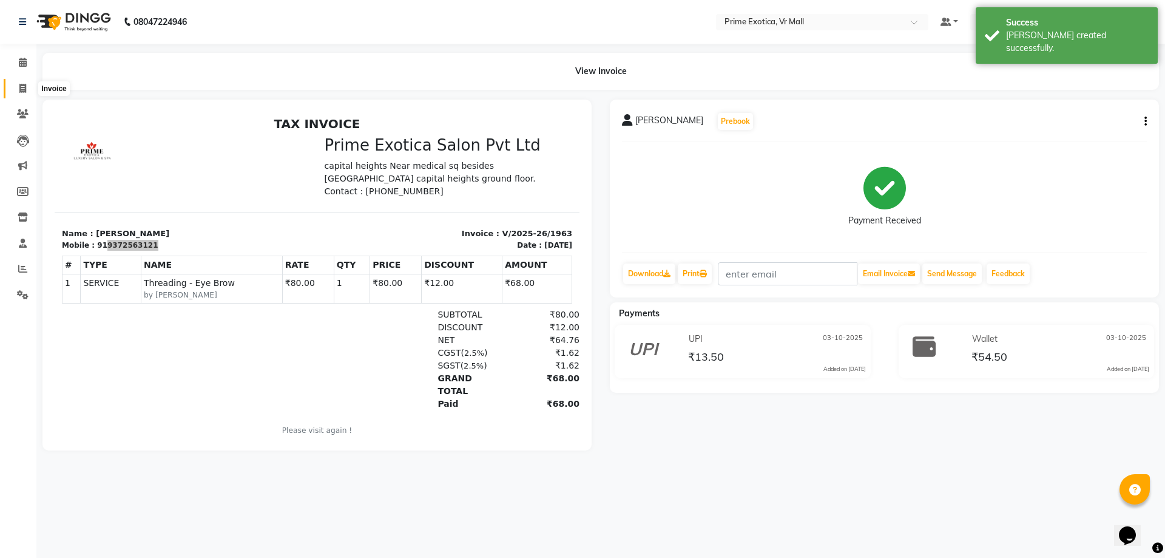
click at [32, 85] on span at bounding box center [22, 89] width 21 height 14
select select "6077"
select select "service"
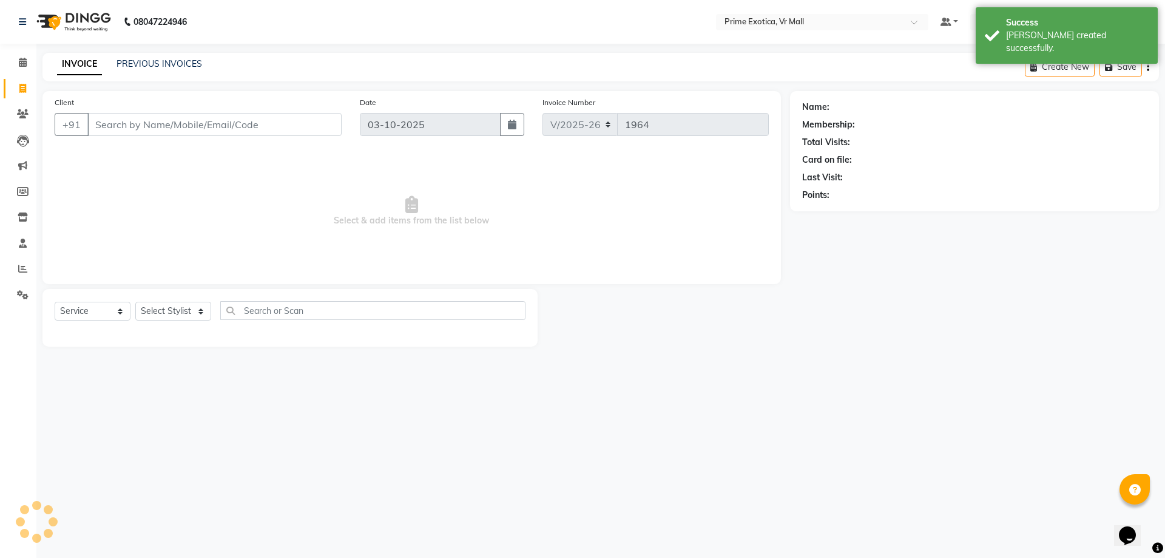
click at [110, 117] on input "Client" at bounding box center [214, 124] width 254 height 23
type input "9372563121"
select select "1: Object"
click at [12, 73] on li "Calendar" at bounding box center [18, 63] width 36 height 26
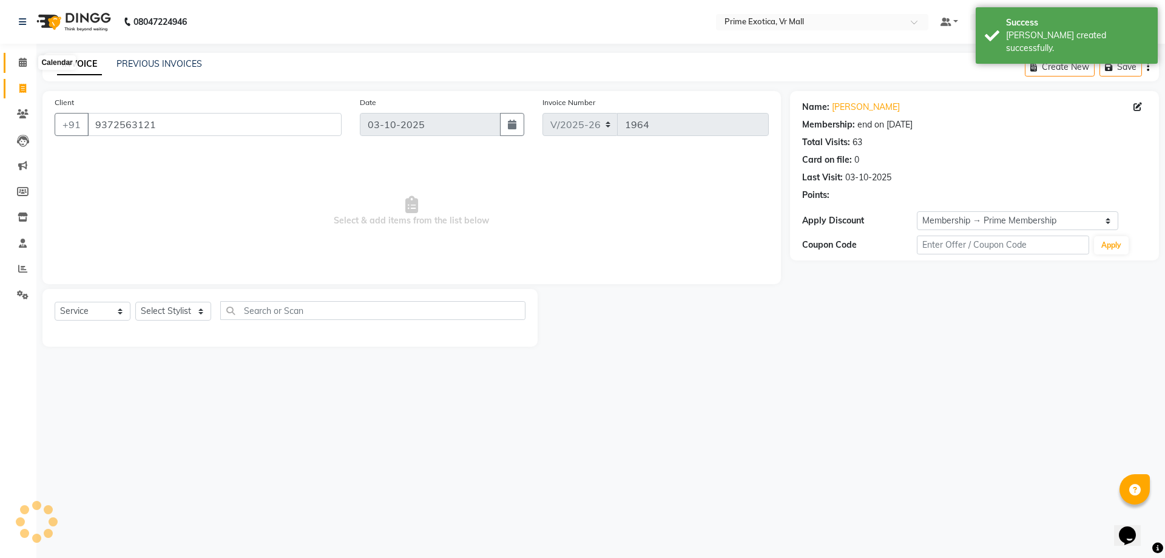
click at [21, 62] on icon at bounding box center [23, 62] width 8 height 9
